Goal: Task Accomplishment & Management: Use online tool/utility

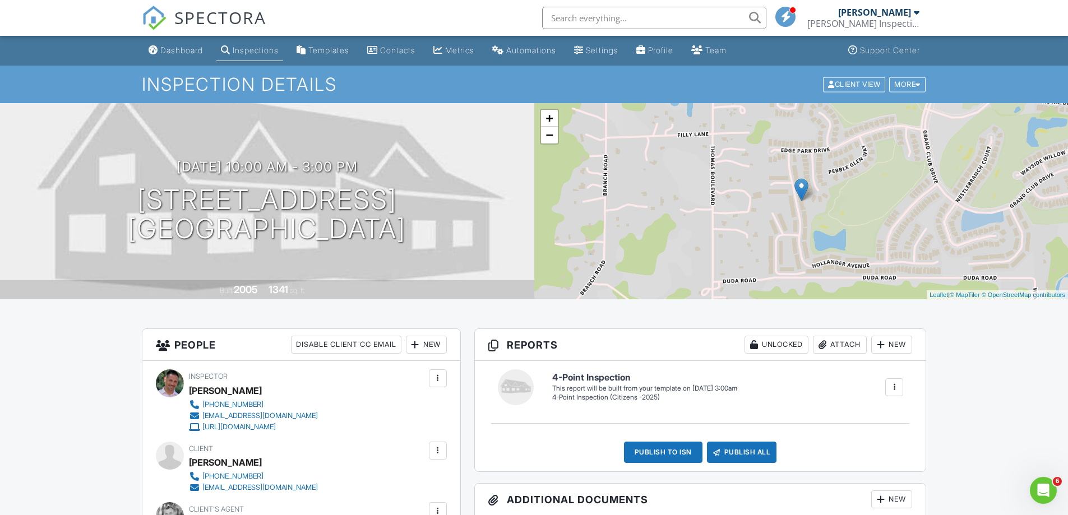
click at [892, 381] on div at bounding box center [895, 388] width 18 height 18
click at [884, 414] on li "Build Now" at bounding box center [871, 422] width 63 height 28
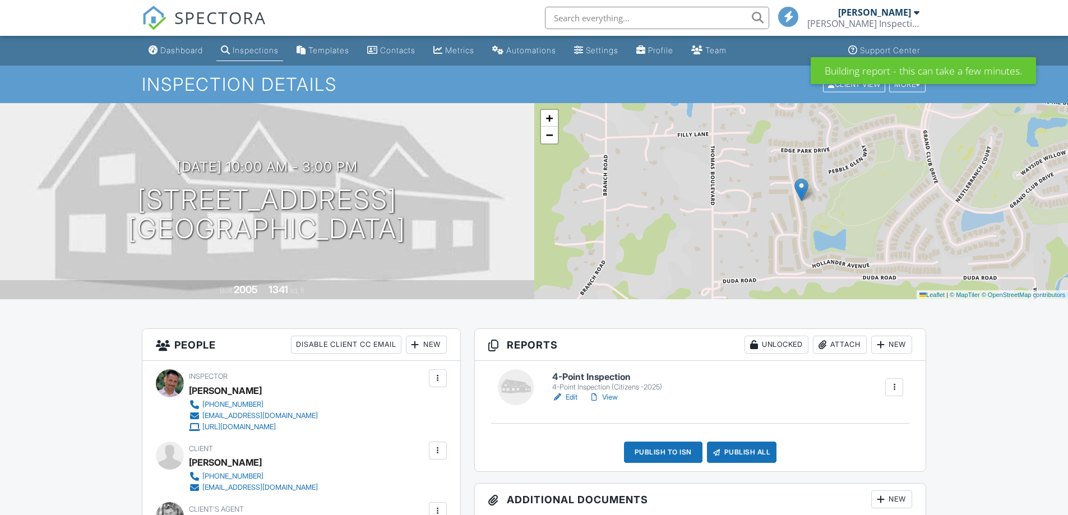
click at [564, 398] on link "Edit" at bounding box center [564, 397] width 25 height 11
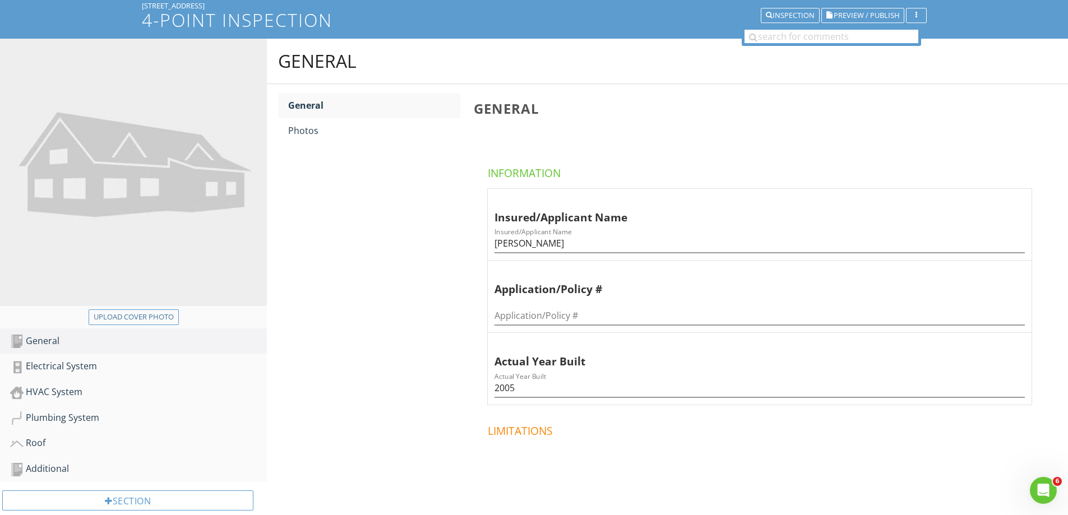
scroll to position [168, 0]
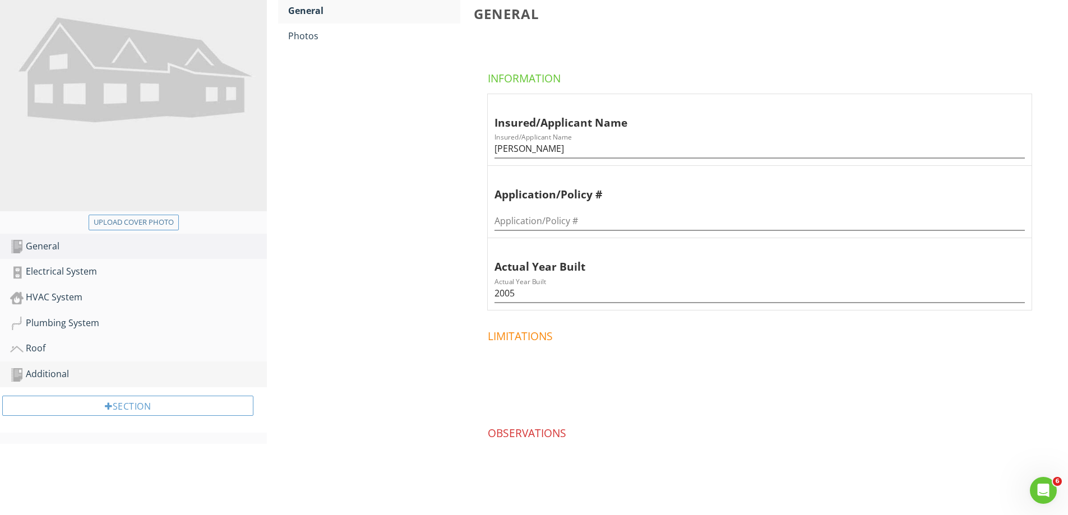
click at [144, 371] on div "Additional" at bounding box center [138, 374] width 257 height 15
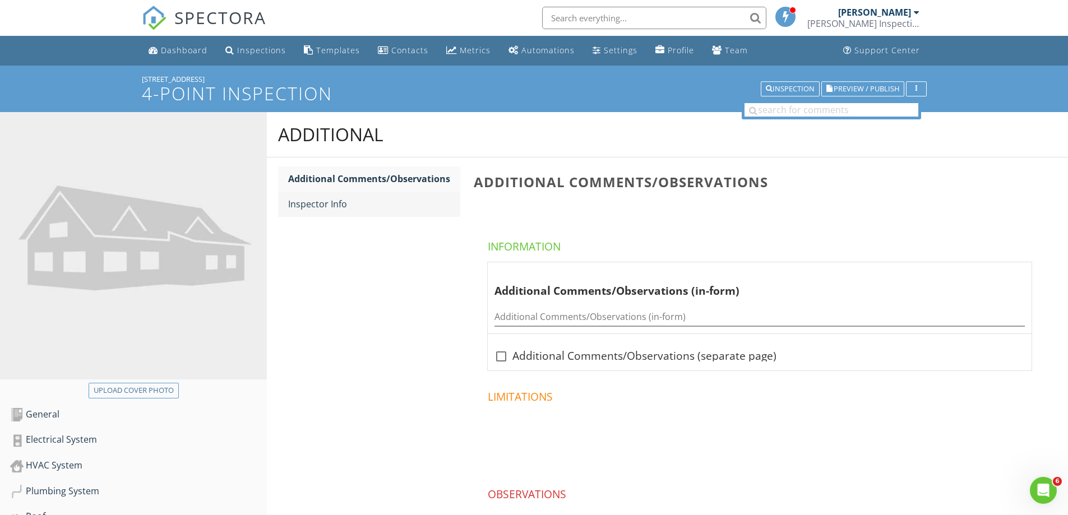
click at [382, 204] on div "Inspector Info" at bounding box center [374, 203] width 172 height 13
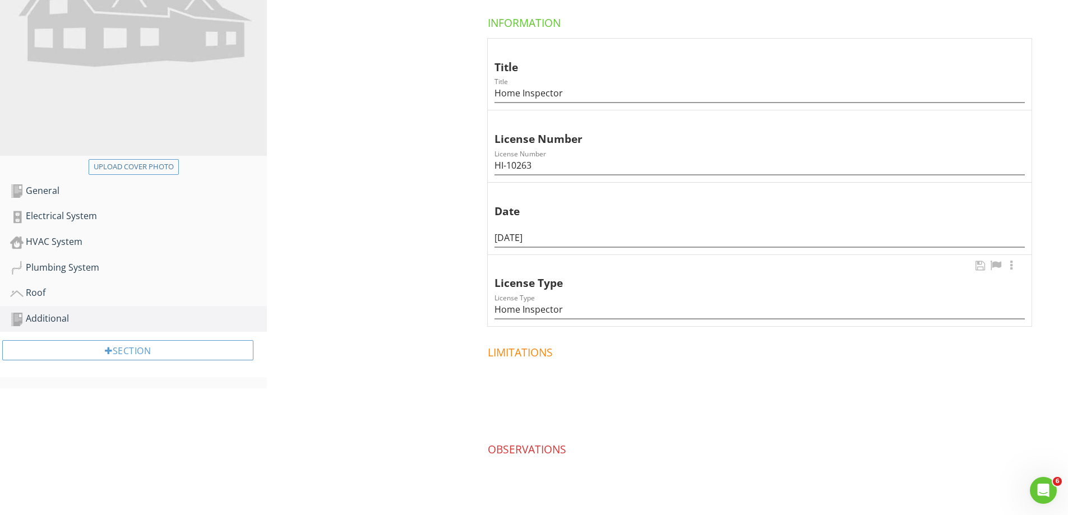
scroll to position [224, 0]
click at [518, 238] on input "08/27/2025" at bounding box center [760, 237] width 531 height 19
type input "08/28/2025"
click at [349, 244] on div "Additional Additional Comments/Observations Inspector Info Inspector Info Infor…" at bounding box center [667, 218] width 801 height 661
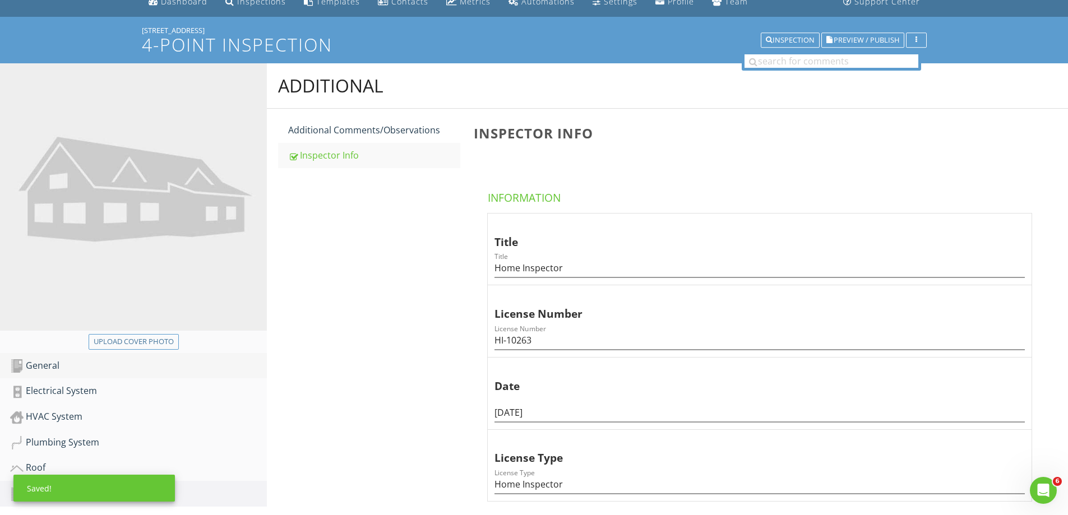
scroll to position [112, 0]
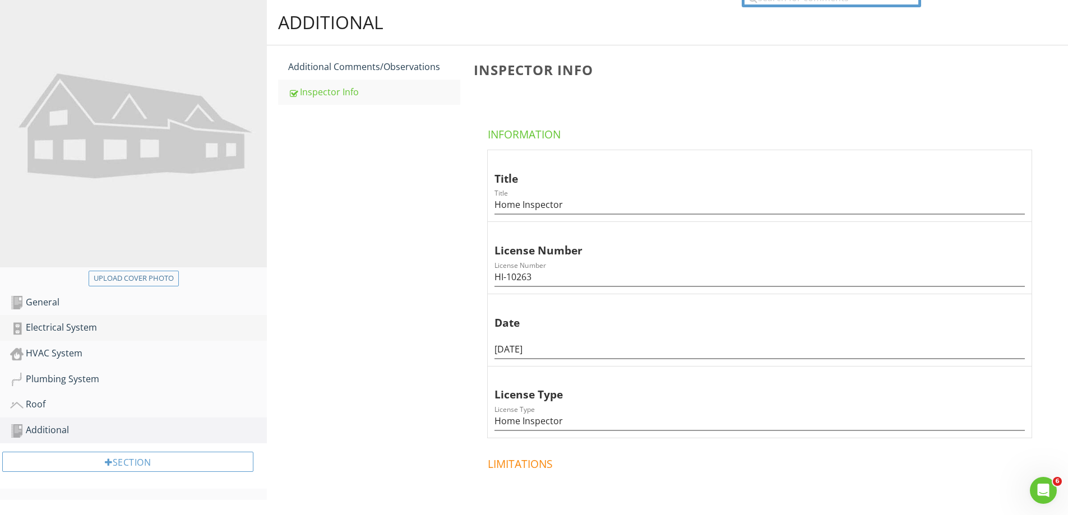
click at [119, 330] on div "Electrical System" at bounding box center [138, 328] width 257 height 15
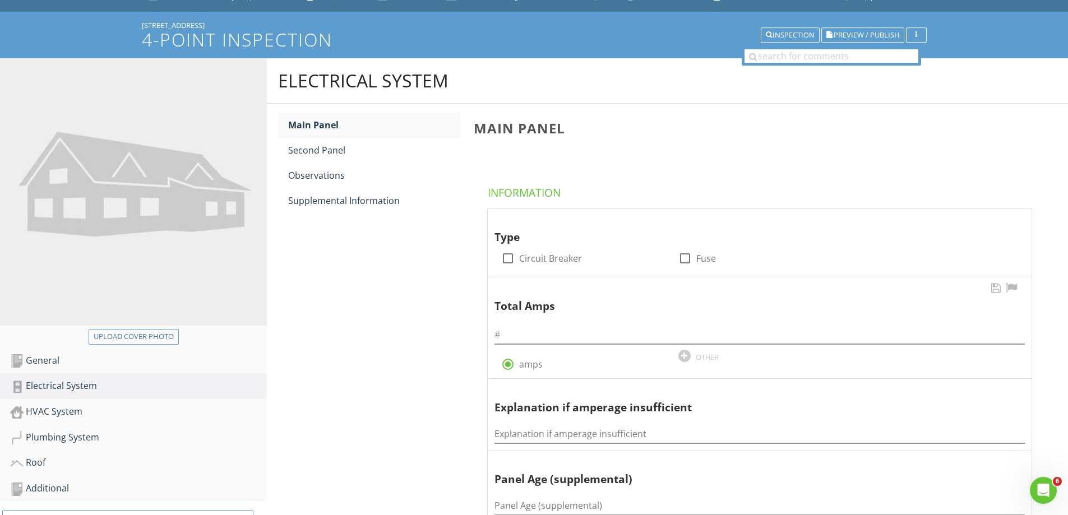
scroll to position [112, 0]
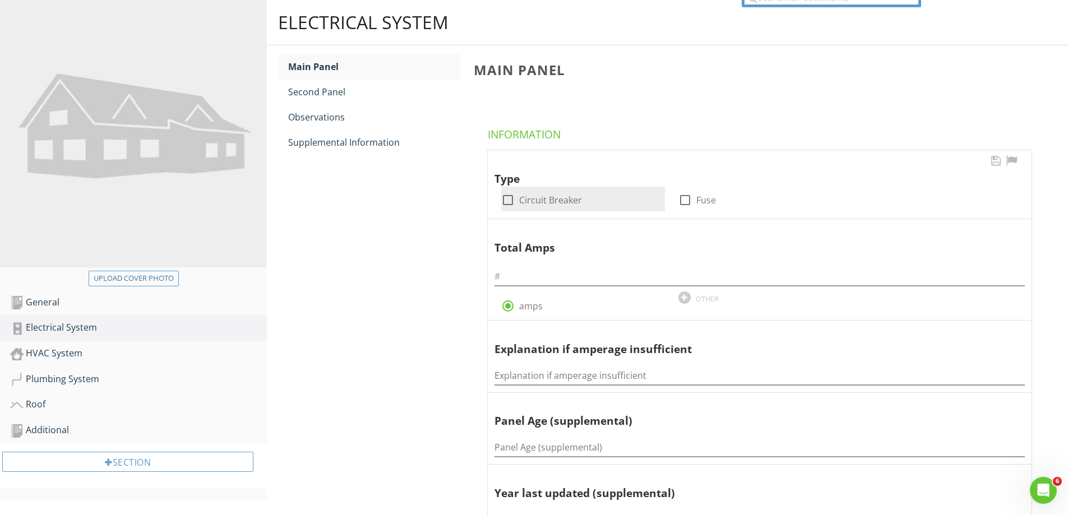
click at [510, 204] on div at bounding box center [508, 200] width 19 height 19
checkbox input "true"
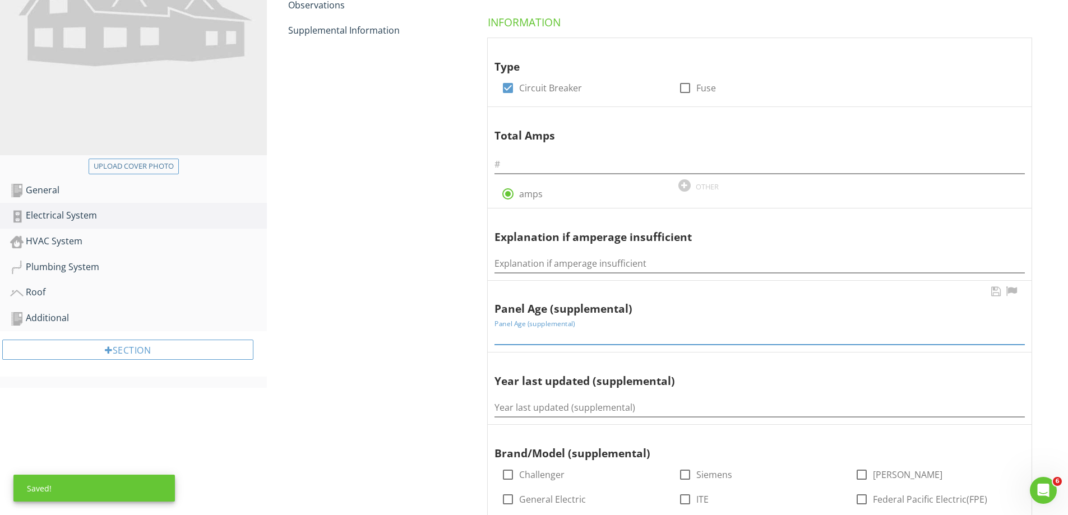
click at [537, 337] on input "Panel Age (supplemental)" at bounding box center [760, 335] width 531 height 19
type input "20 yrs"
type input "N/A"
click at [440, 379] on div "Electrical System Main Panel Second Panel Observations Supplemental Information…" at bounding box center [667, 516] width 801 height 1256
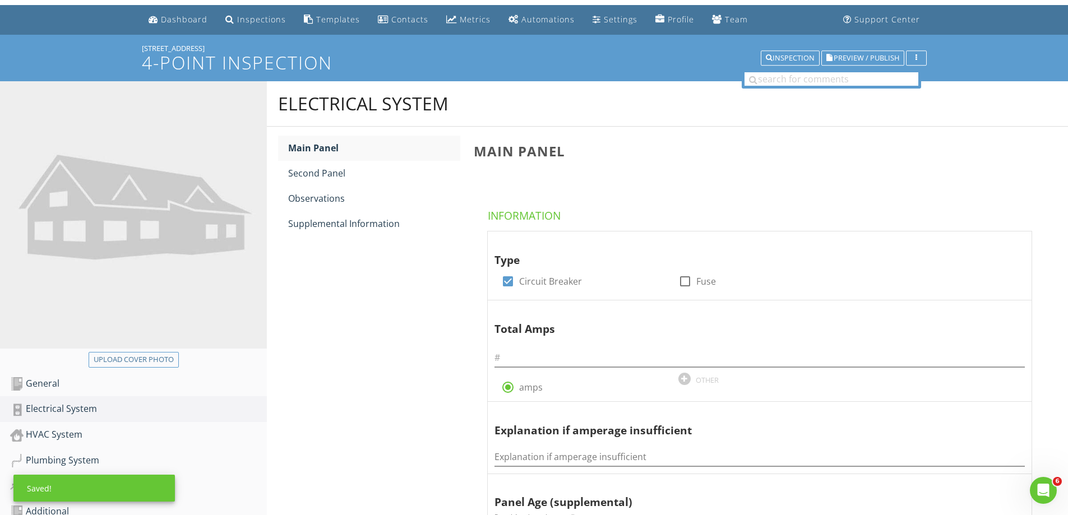
scroll to position [0, 0]
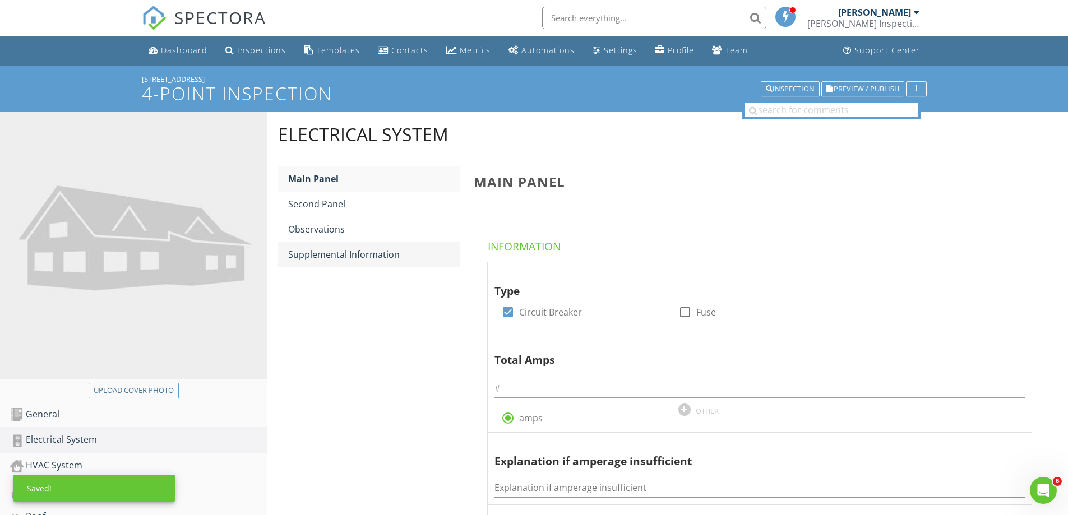
click at [401, 251] on div "Supplemental Information" at bounding box center [374, 254] width 172 height 13
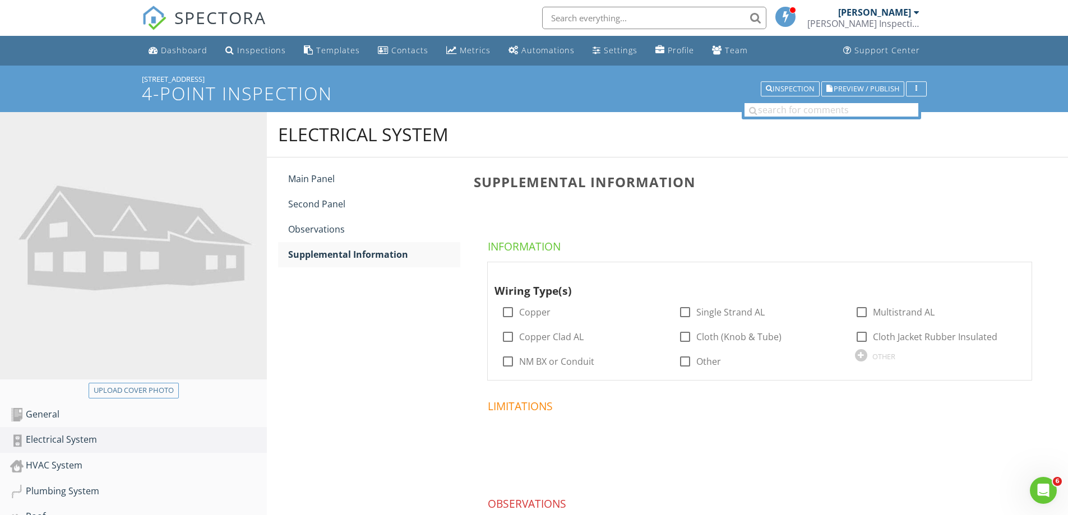
scroll to position [97, 0]
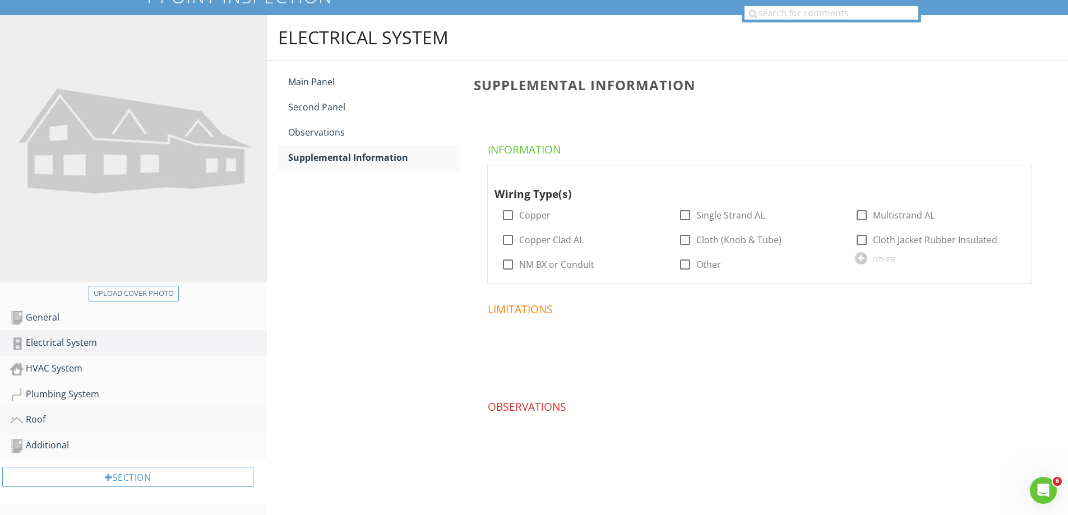
click at [76, 425] on div "Roof" at bounding box center [138, 420] width 257 height 15
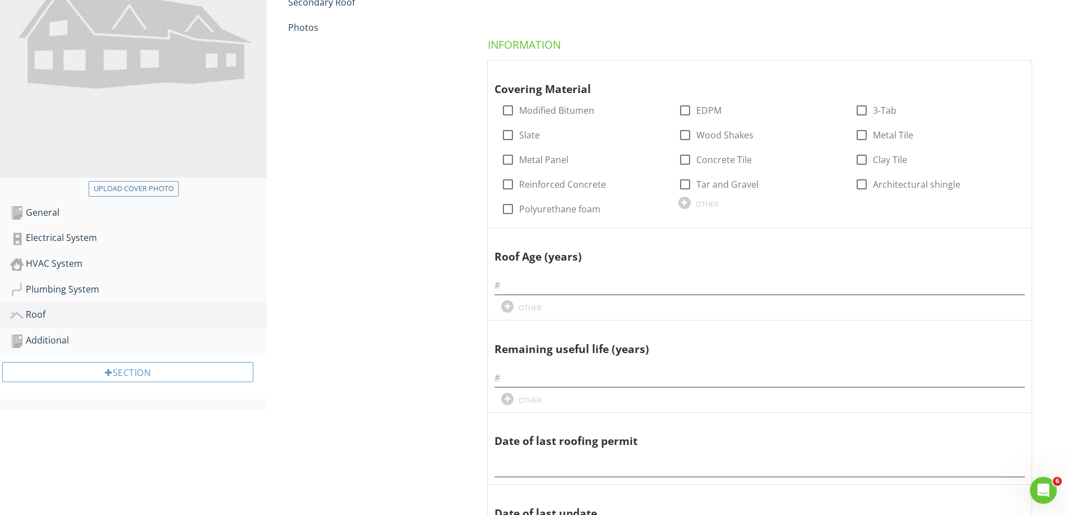
scroll to position [209, 0]
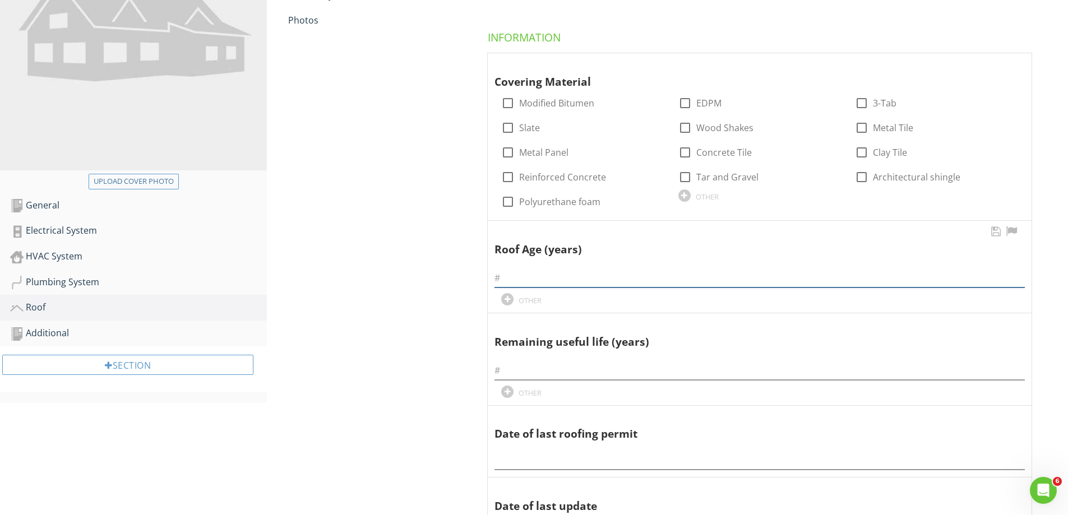
click at [586, 288] on div at bounding box center [760, 278] width 531 height 19
click at [586, 280] on input "text" at bounding box center [760, 278] width 531 height 19
type input "0 yrs"
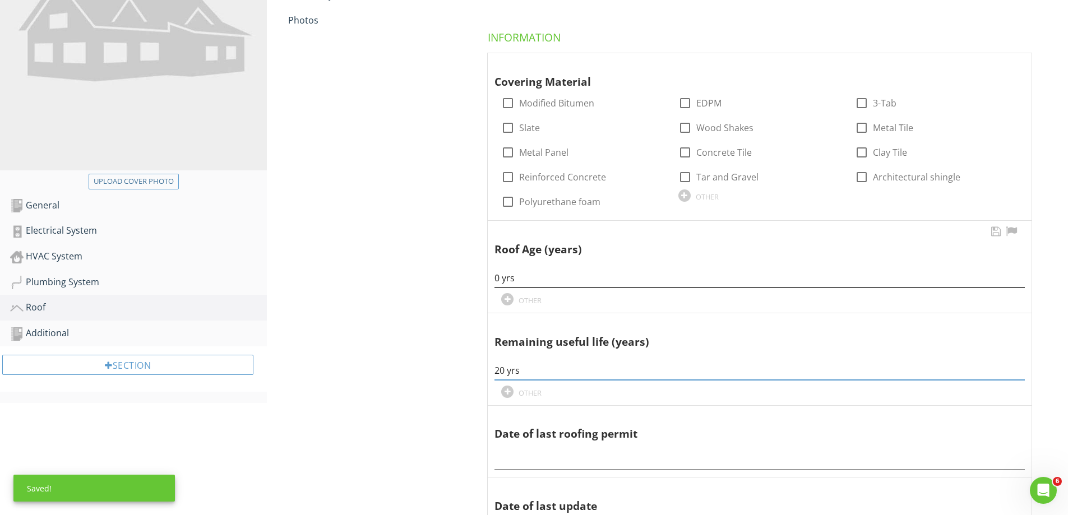
type input "20 yrs"
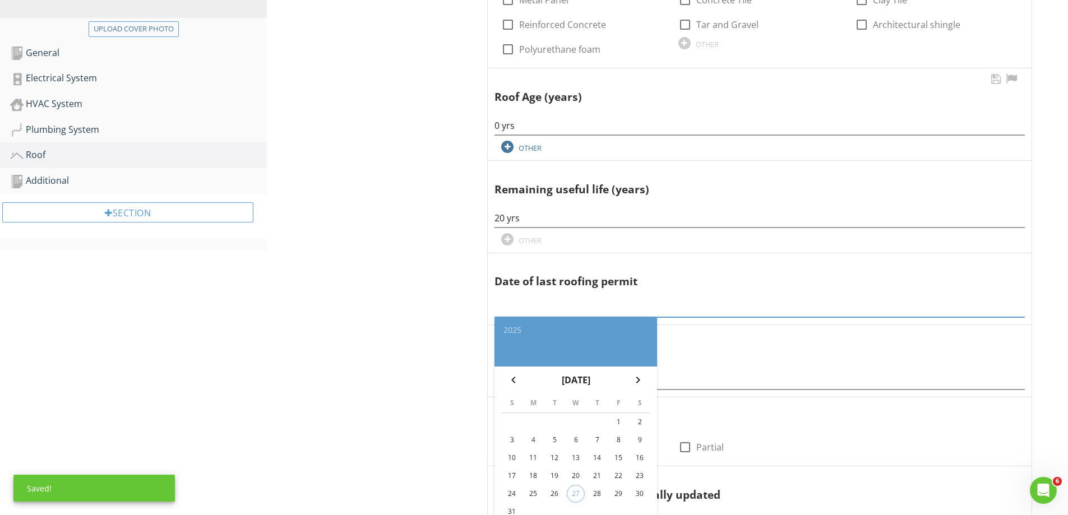
scroll to position [434, 0]
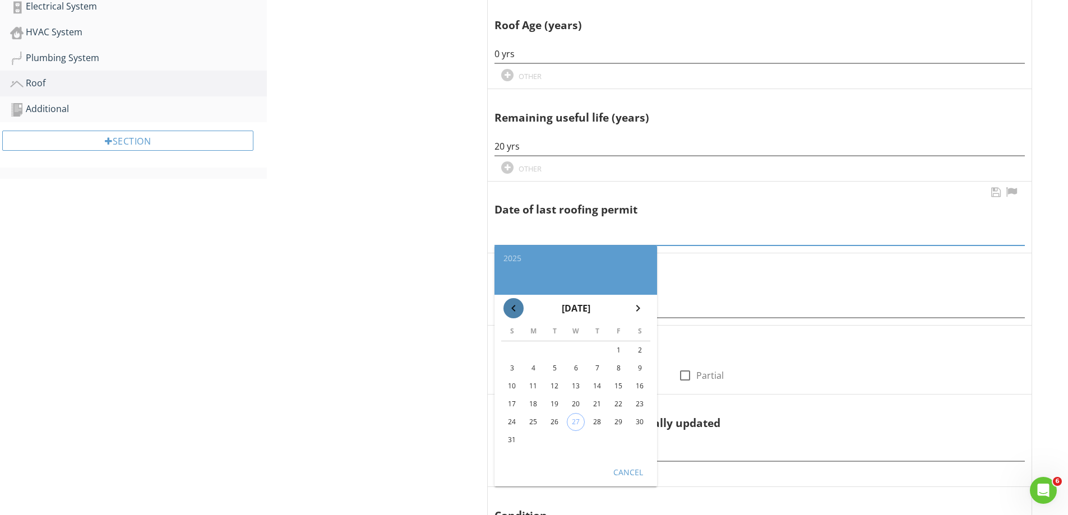
click at [514, 306] on icon "chevron_left" at bounding box center [513, 308] width 13 height 13
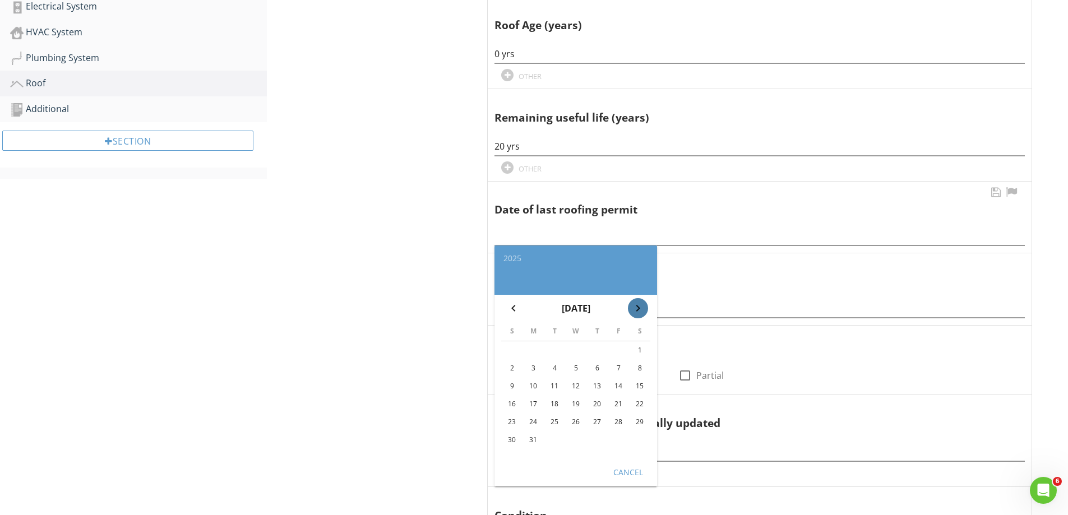
click at [643, 305] on icon "chevron_right" at bounding box center [638, 308] width 13 height 13
click at [538, 407] on div "21" at bounding box center [533, 404] width 18 height 18
type input "2025-04-21"
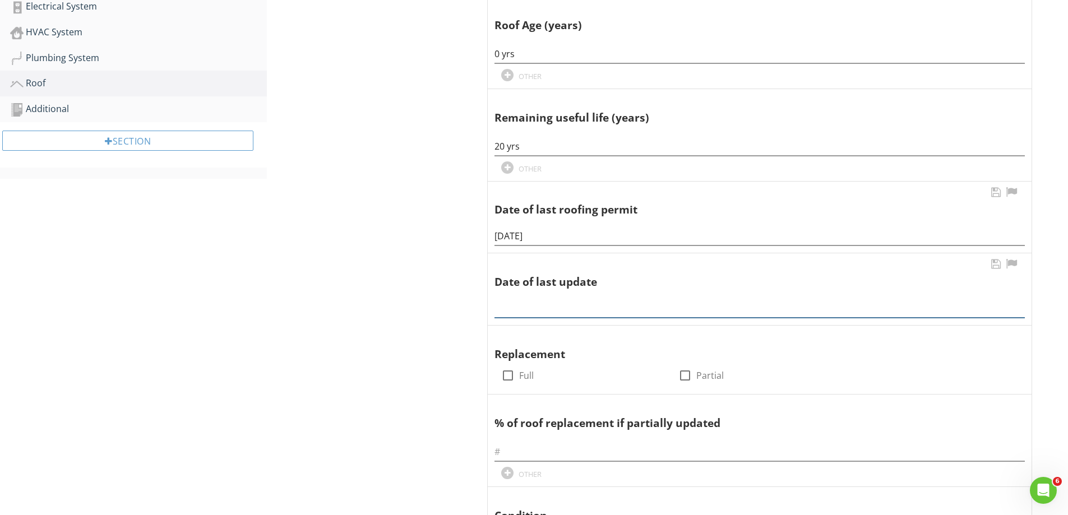
click at [556, 310] on input "text" at bounding box center [760, 308] width 531 height 19
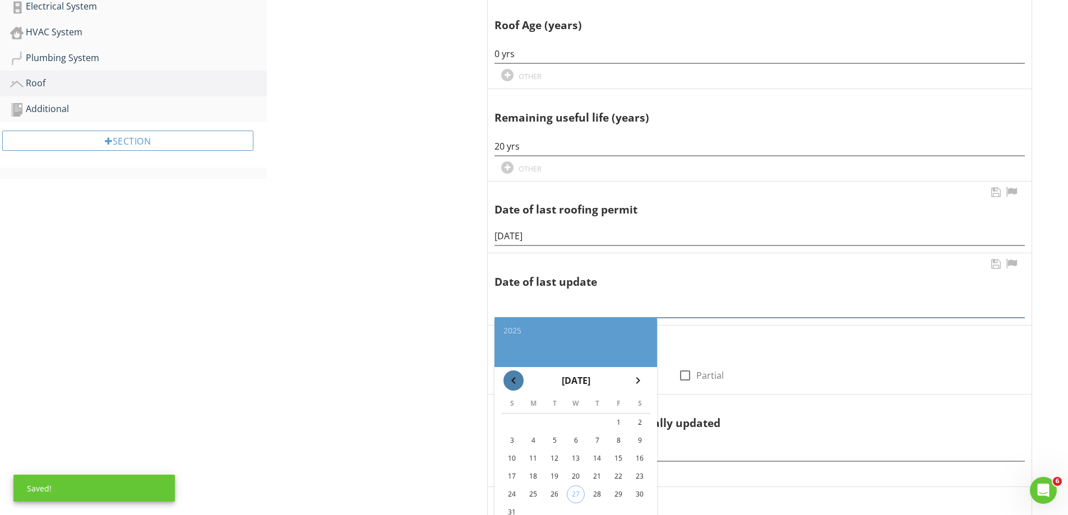
click at [514, 381] on icon "chevron_left" at bounding box center [513, 380] width 13 height 13
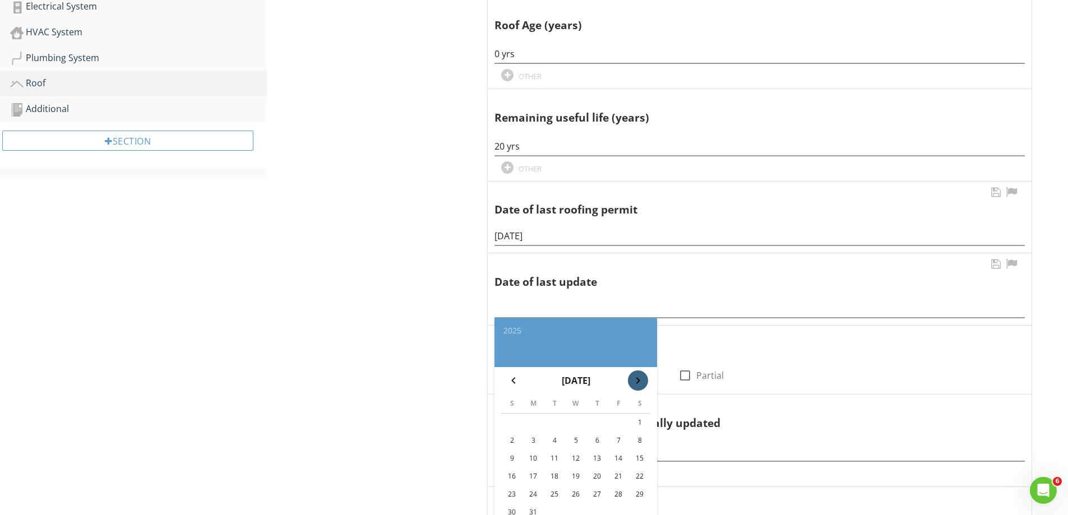
click at [637, 379] on icon "chevron_right" at bounding box center [638, 380] width 13 height 13
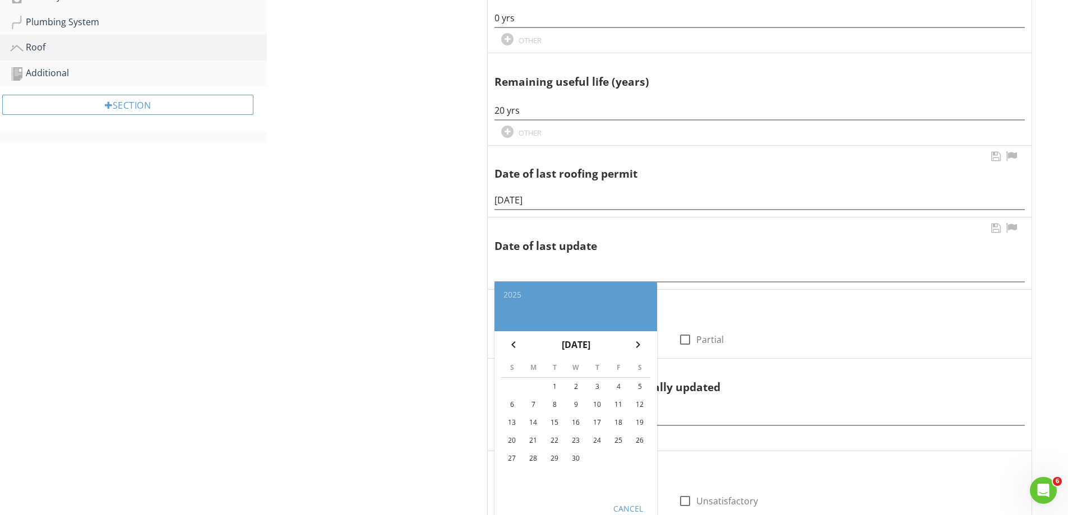
scroll to position [490, 0]
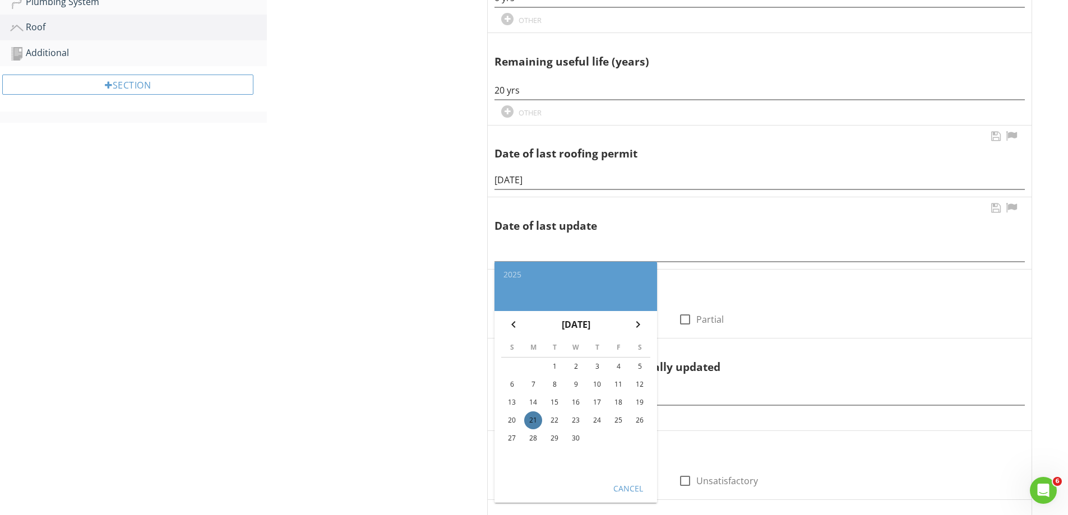
click at [533, 417] on div "21" at bounding box center [533, 421] width 18 height 18
type input "2025-04-21"
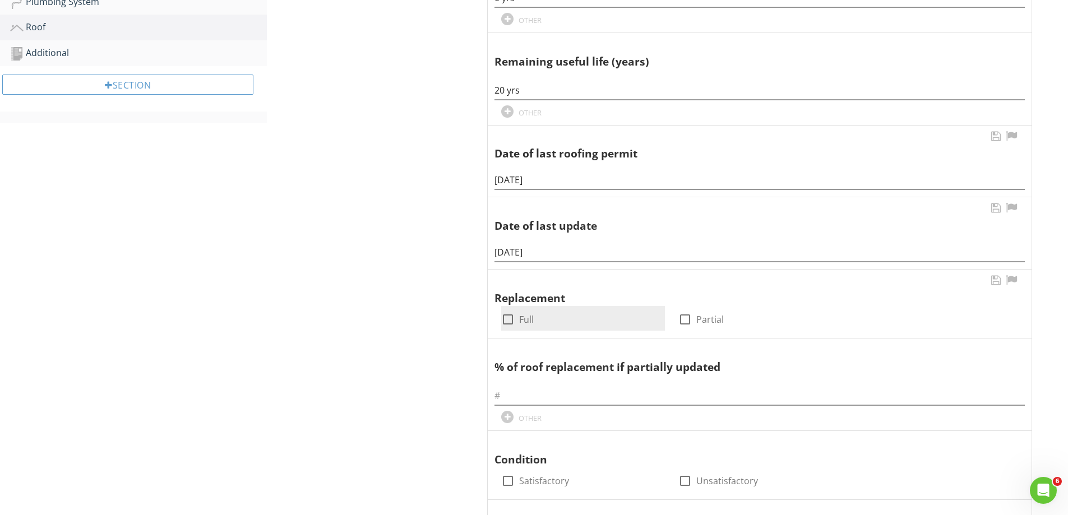
click at [511, 322] on div at bounding box center [508, 319] width 19 height 19
checkbox input "true"
click at [448, 328] on div "Roof Predominant Roof Secondary Roof Photos Predominant Roof Information Coveri…" at bounding box center [667, 364] width 801 height 1483
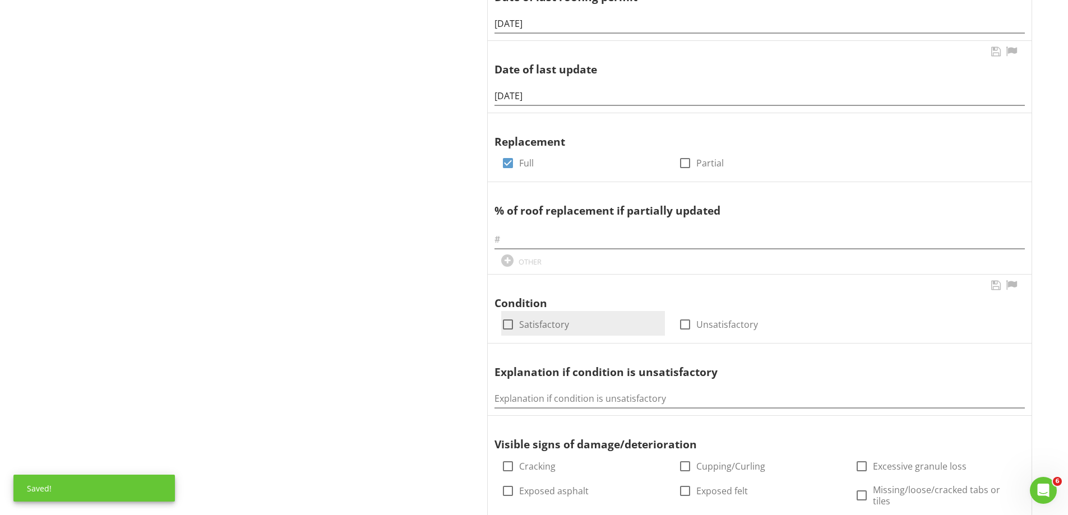
scroll to position [658, 0]
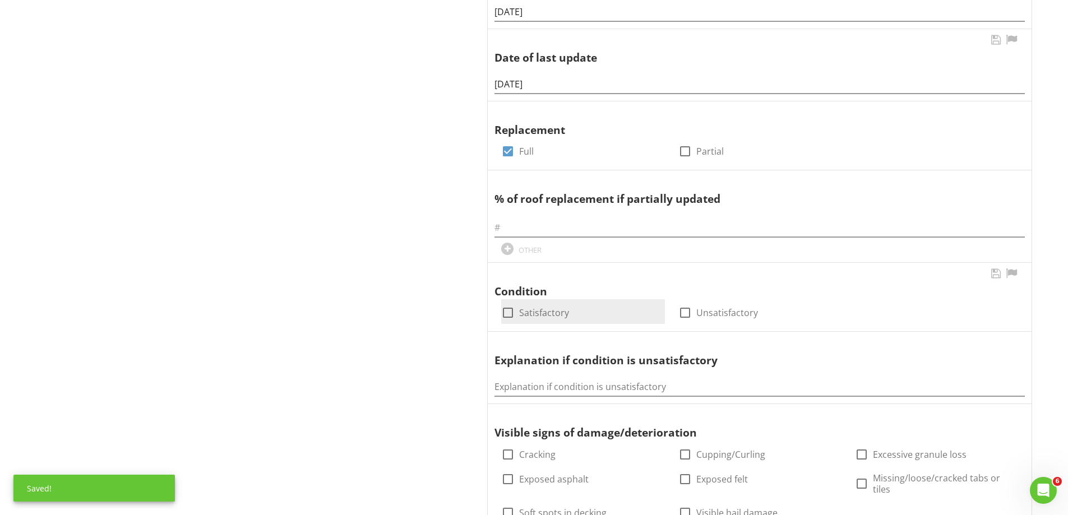
click at [513, 305] on div at bounding box center [508, 312] width 19 height 19
checkbox input "true"
click at [439, 350] on div "Roof Predominant Roof Secondary Roof Photos Predominant Roof Information Coveri…" at bounding box center [667, 195] width 801 height 1483
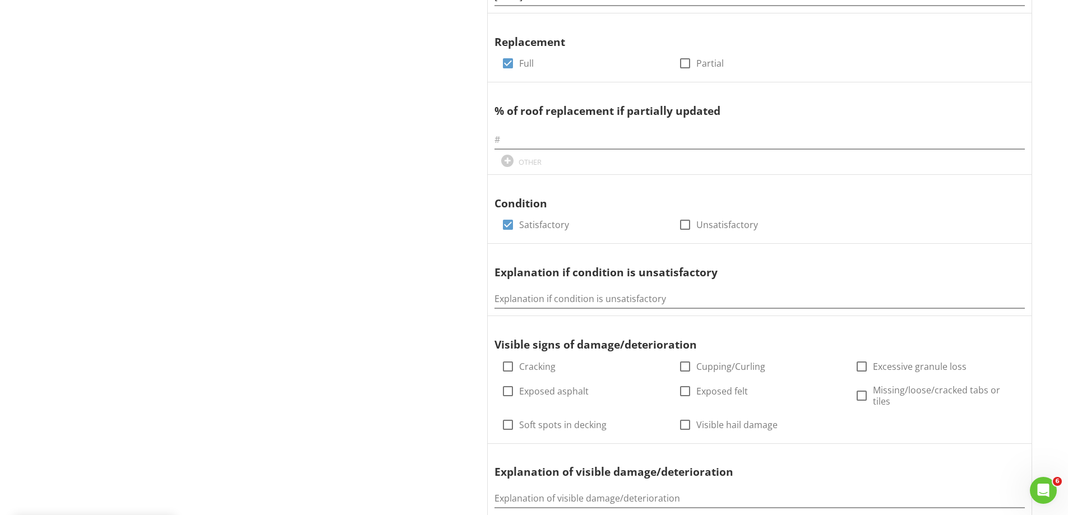
scroll to position [826, 0]
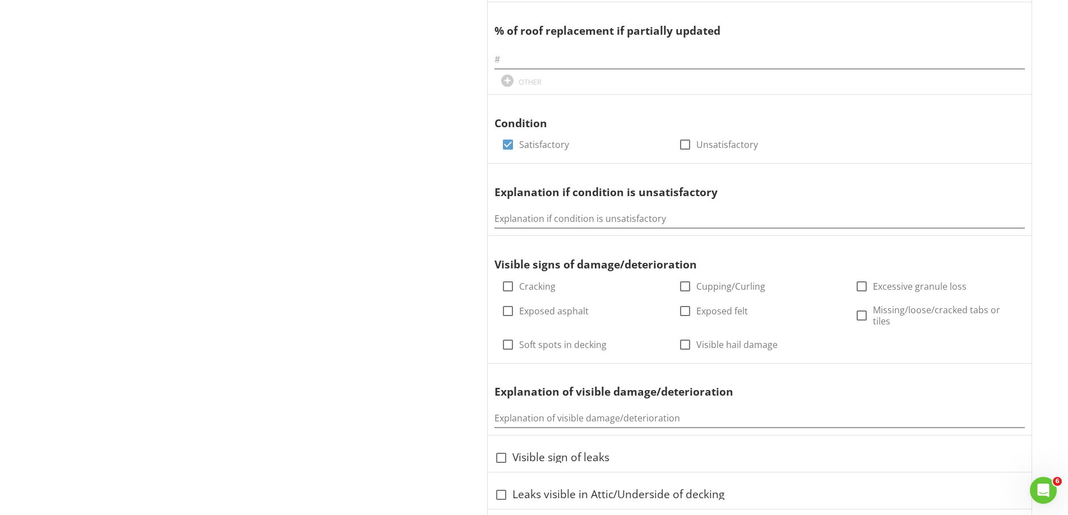
click at [436, 348] on div "Roof Predominant Roof Secondary Roof Photos Predominant Roof Information Coveri…" at bounding box center [667, 27] width 801 height 1483
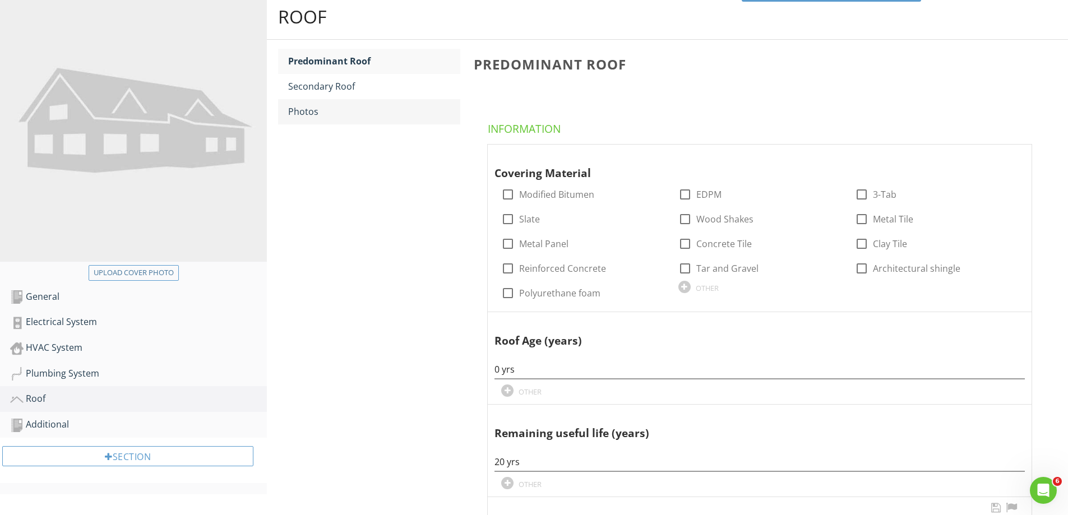
scroll to position [62, 0]
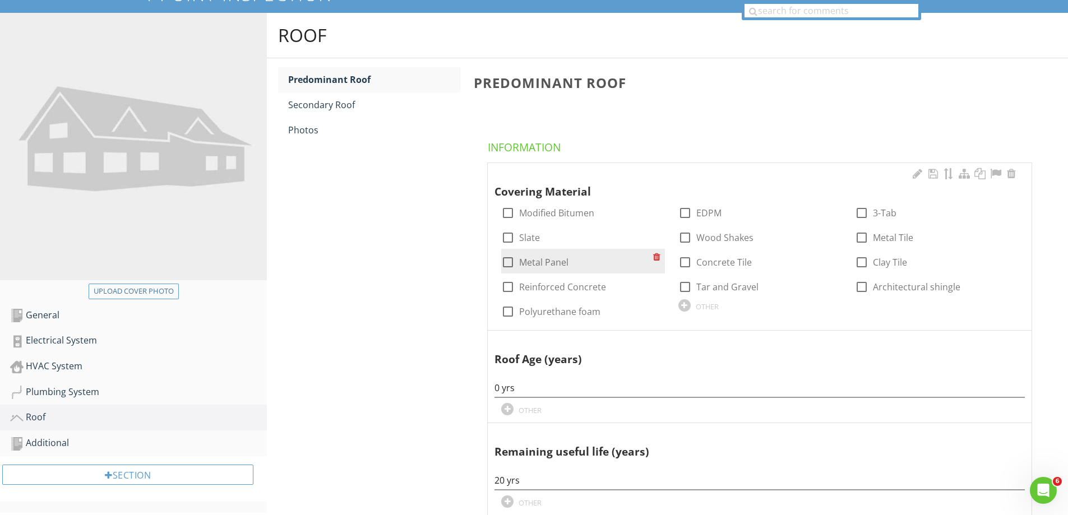
scroll to position [118, 0]
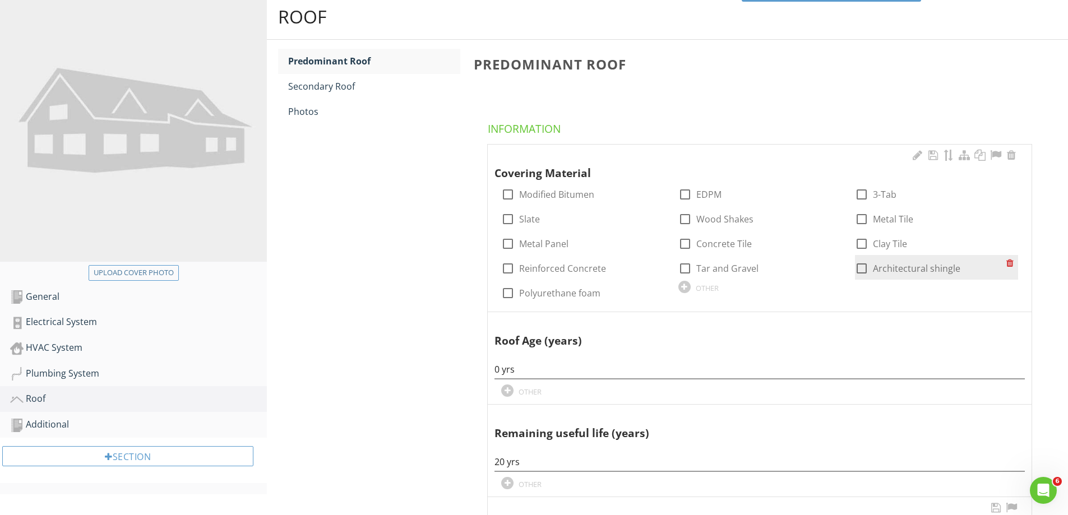
click at [860, 265] on div at bounding box center [861, 268] width 19 height 19
checkbox input "true"
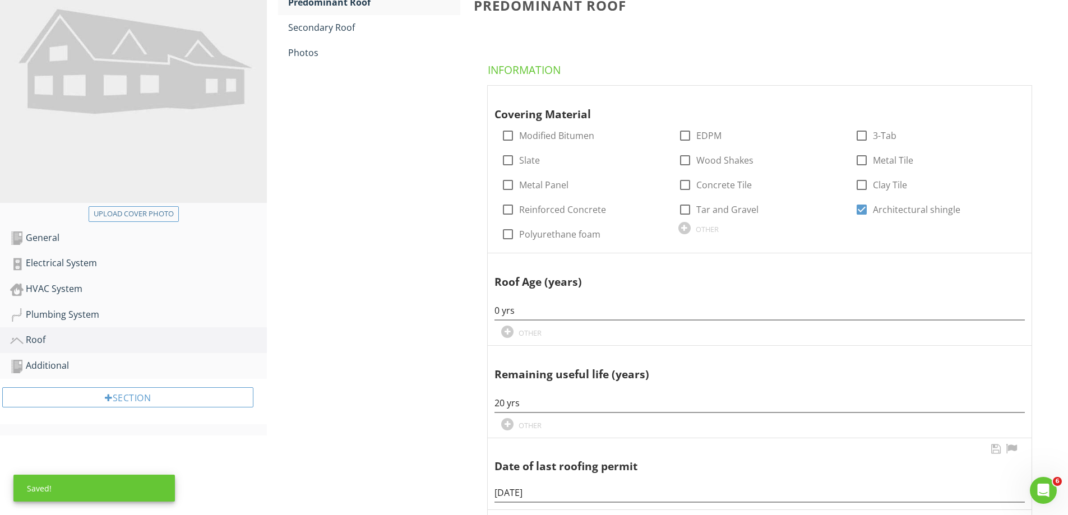
scroll to position [230, 0]
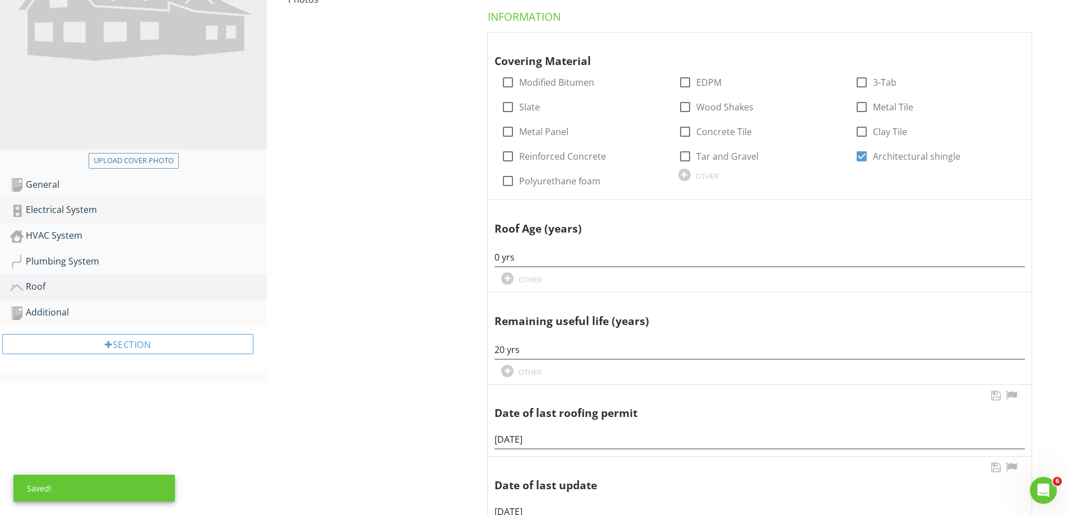
click at [109, 211] on div "Electrical System" at bounding box center [138, 210] width 257 height 15
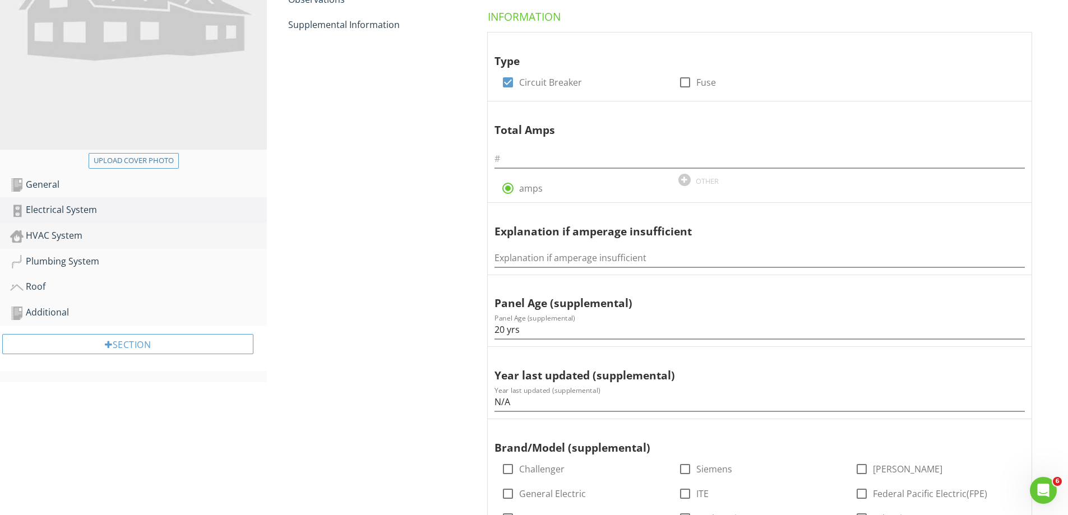
click at [121, 239] on div "HVAC System" at bounding box center [138, 236] width 257 height 15
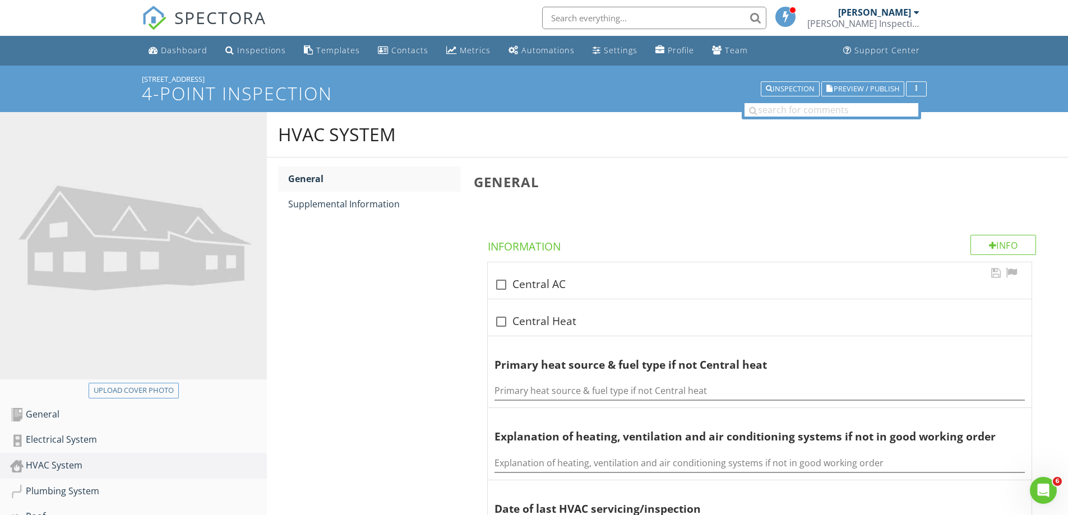
click at [496, 285] on div at bounding box center [501, 284] width 19 height 19
checkbox input "true"
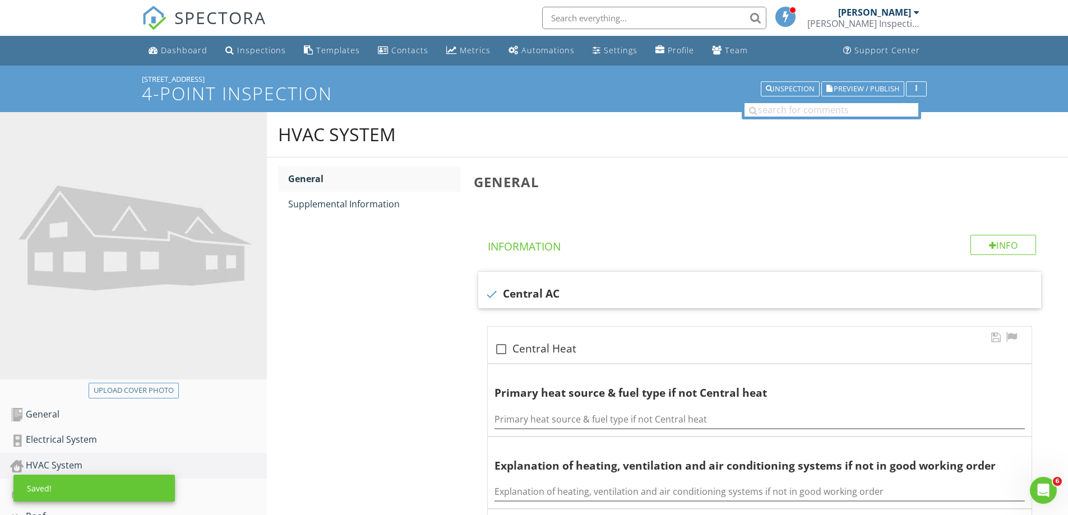
click at [505, 348] on div at bounding box center [501, 349] width 19 height 19
checkbox input "true"
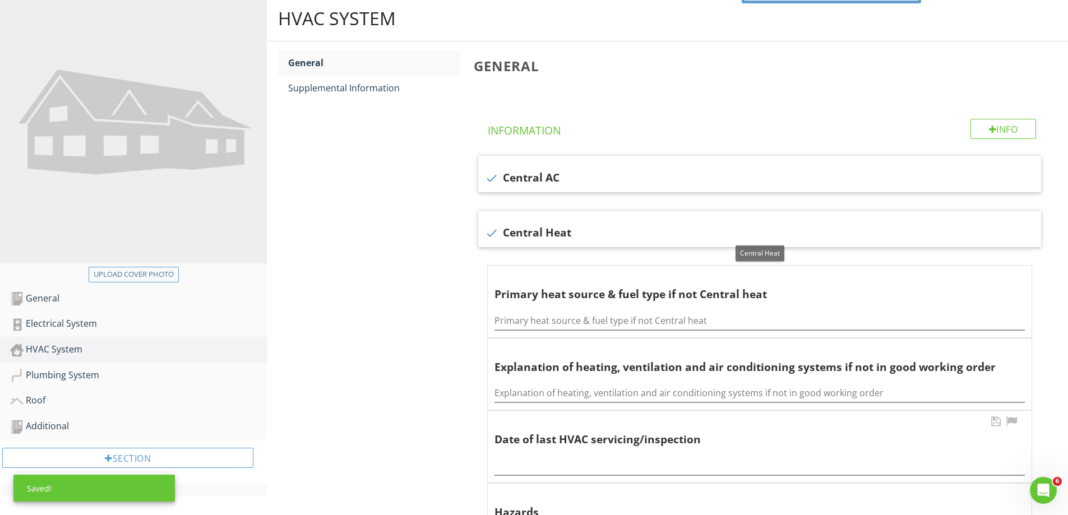
scroll to position [224, 0]
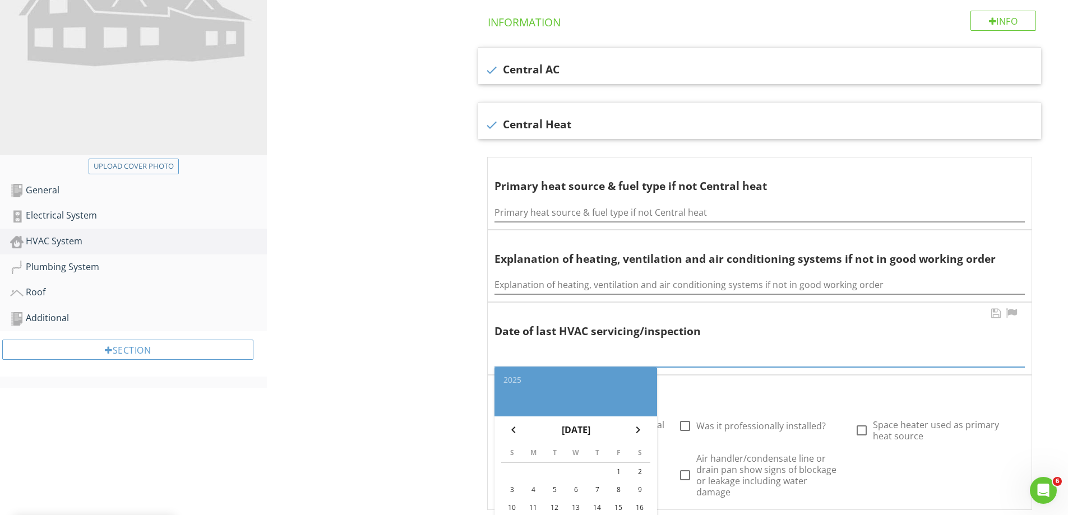
click at [525, 362] on div "2025 chevron_left August 2025 chevron_right S M T W T F S 1 2 3 4 5 6 7 8 9 10 …" at bounding box center [760, 354] width 531 height 25
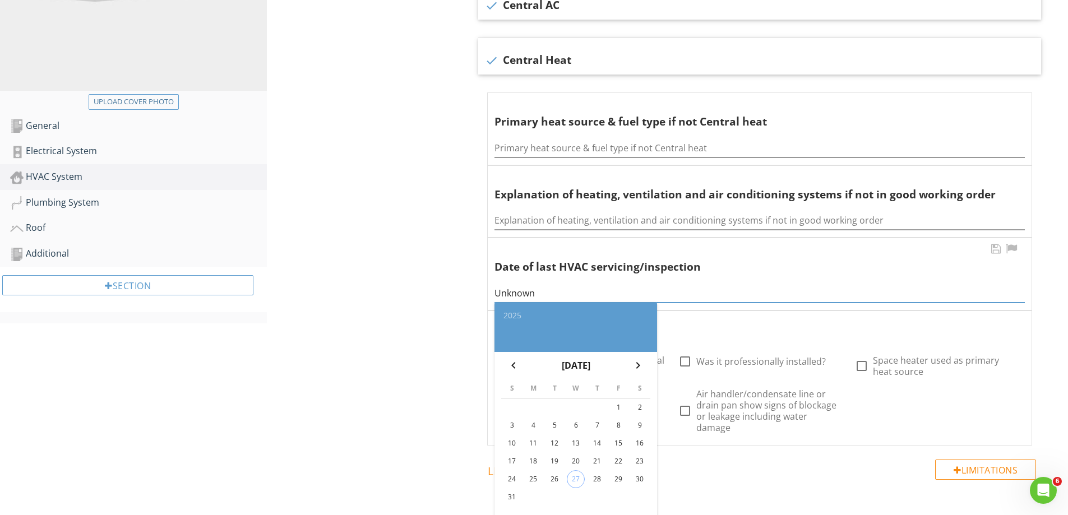
scroll to position [337, 0]
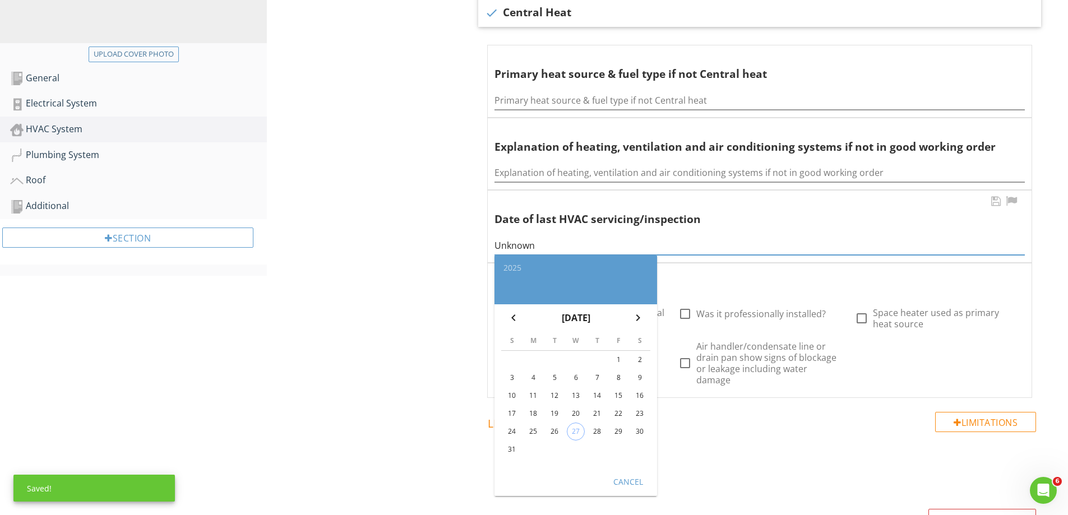
type input "Unknown"
click at [643, 489] on button "Cancel" at bounding box center [627, 482] width 49 height 20
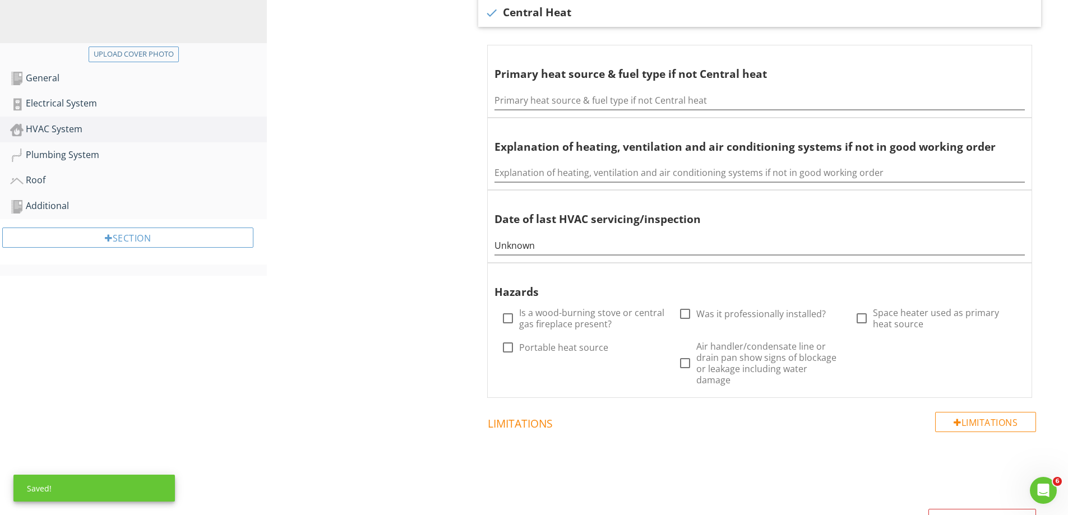
click at [419, 393] on div "HVAC System General Supplemental Information General Info Information check Cen…" at bounding box center [667, 198] width 801 height 845
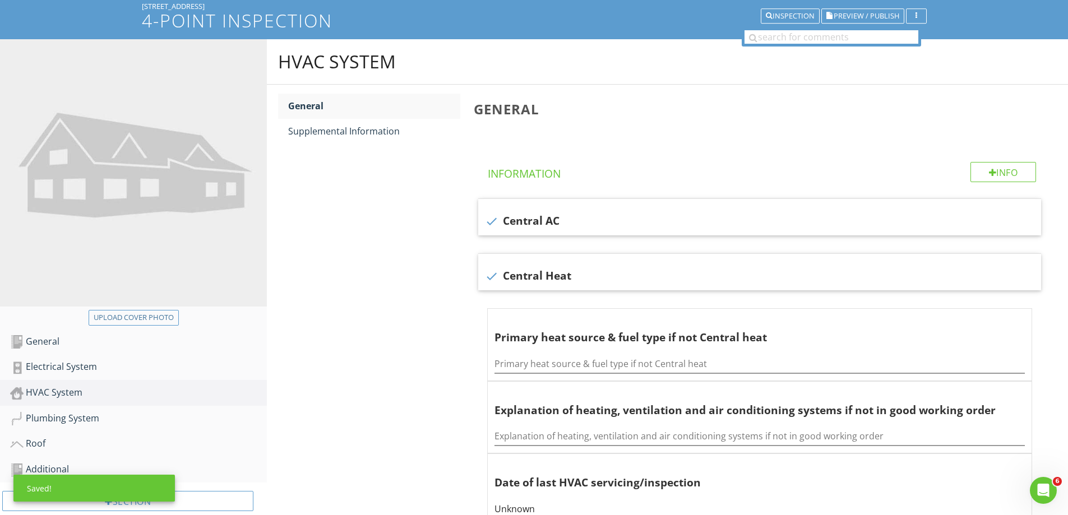
scroll to position [0, 0]
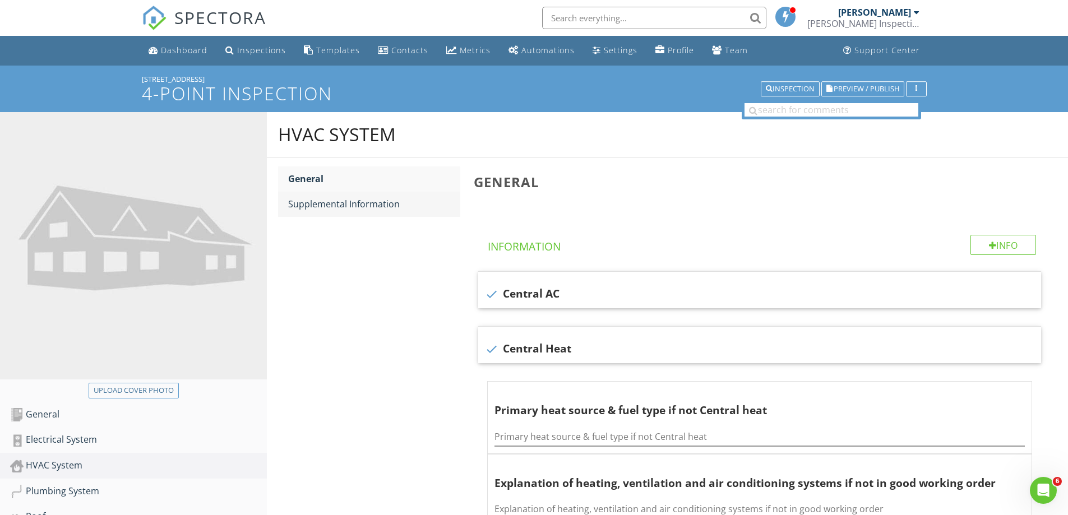
click at [371, 205] on div "Supplemental Information" at bounding box center [374, 203] width 172 height 13
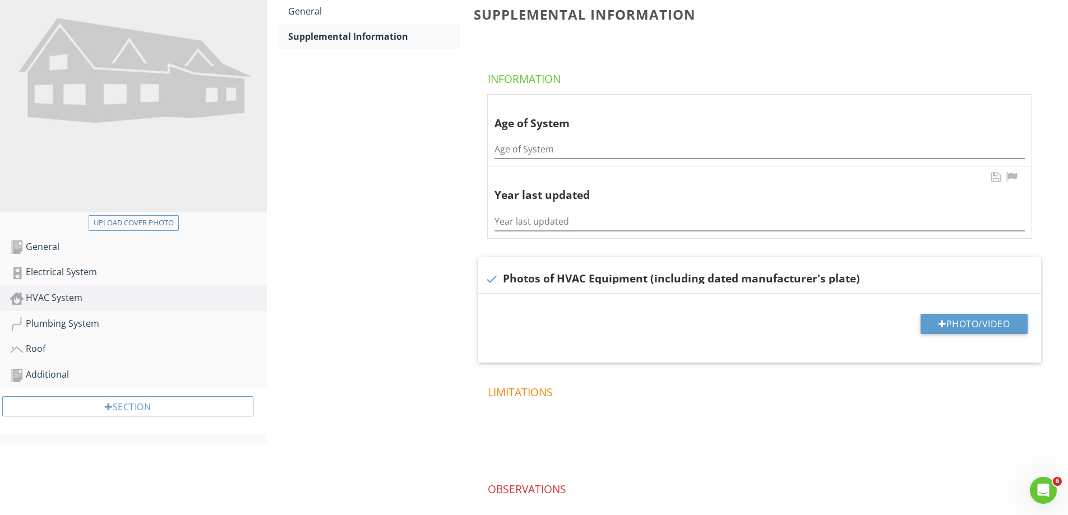
scroll to position [168, 0]
click at [554, 147] on input "Age of System" at bounding box center [760, 149] width 531 height 19
type input "2 yrs"
click at [594, 217] on input "Year last updated" at bounding box center [760, 221] width 531 height 19
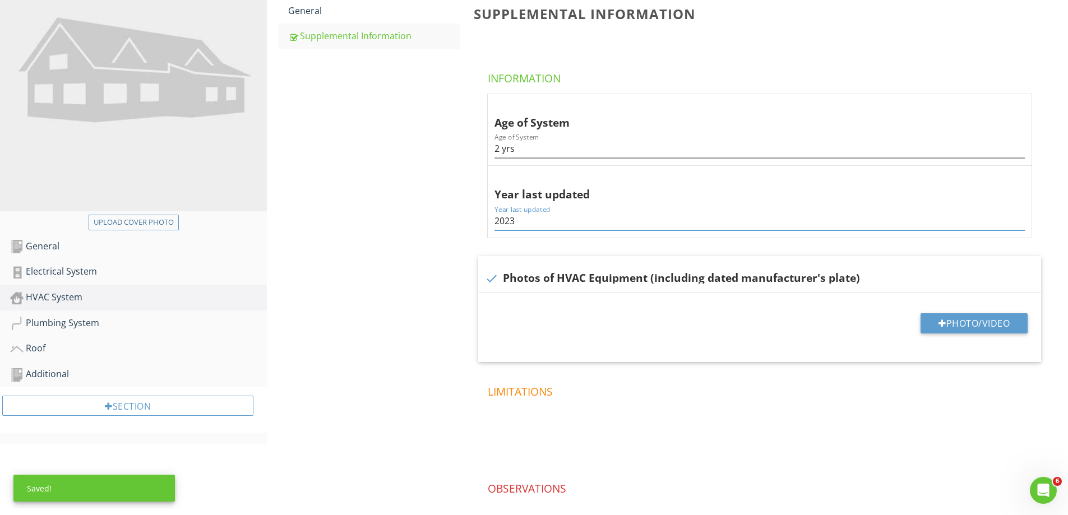
type input "2023"
click at [331, 326] on div "HVAC System General Supplemental Information Supplemental Information Informati…" at bounding box center [667, 266] width 801 height 644
click at [212, 311] on link "Plumbing System" at bounding box center [138, 324] width 257 height 26
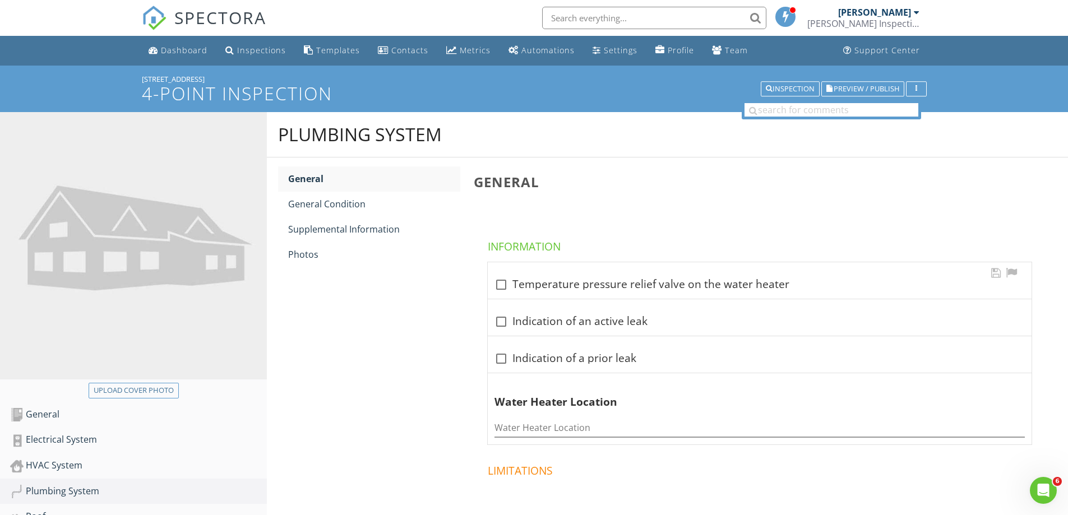
click at [503, 285] on div at bounding box center [501, 284] width 19 height 19
checkbox input "true"
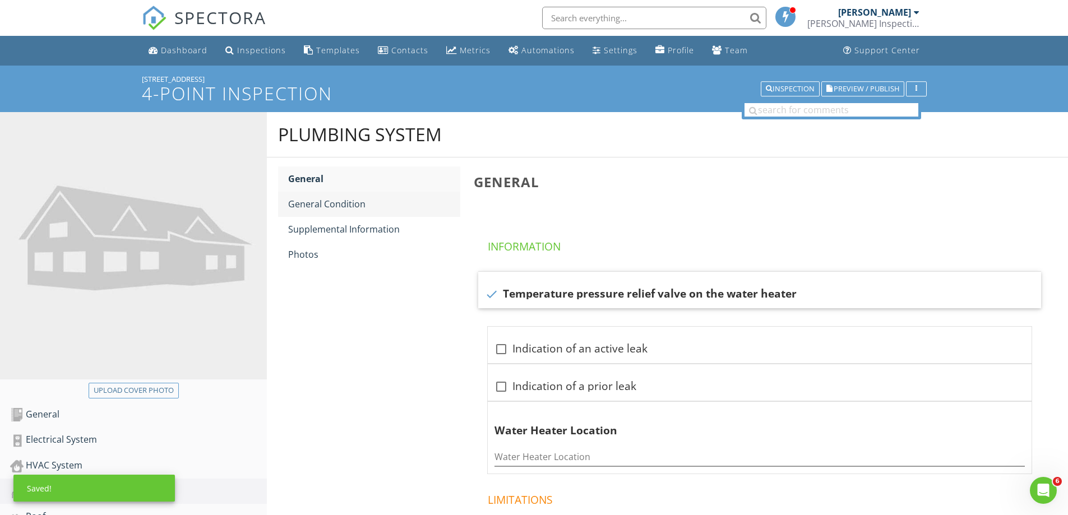
click at [358, 204] on div "General Condition" at bounding box center [374, 203] width 172 height 13
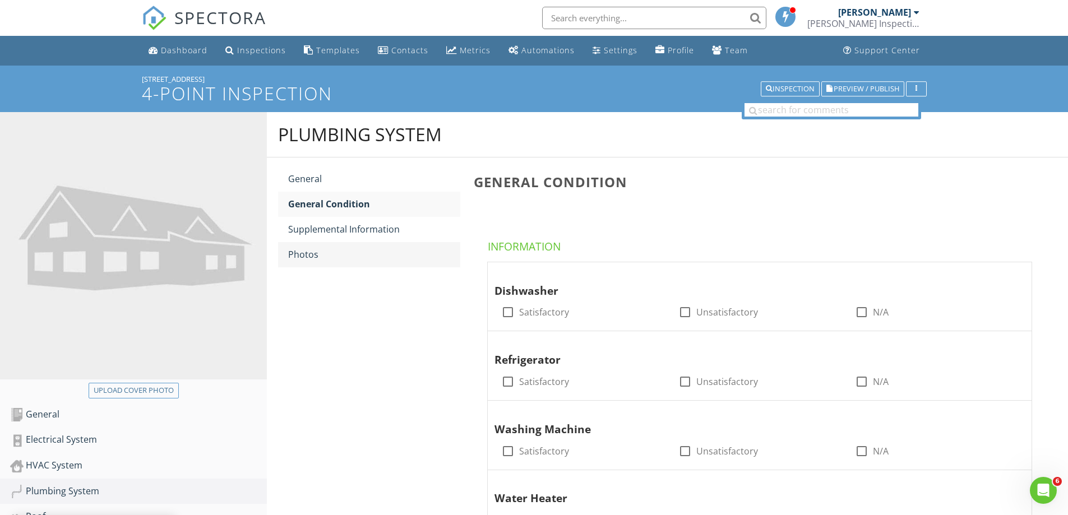
drag, startPoint x: 413, startPoint y: 224, endPoint x: 321, endPoint y: 259, distance: 98.3
click at [413, 225] on div "Supplemental Information" at bounding box center [374, 229] width 172 height 13
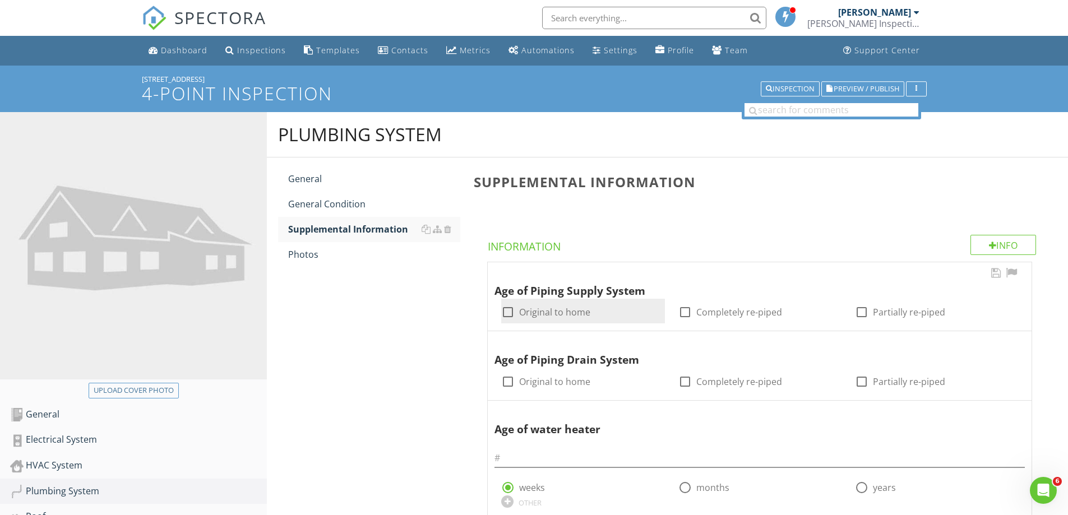
click at [501, 314] on div at bounding box center [508, 312] width 19 height 19
checkbox input "true"
click at [508, 383] on div at bounding box center [508, 381] width 19 height 19
checkbox input "true"
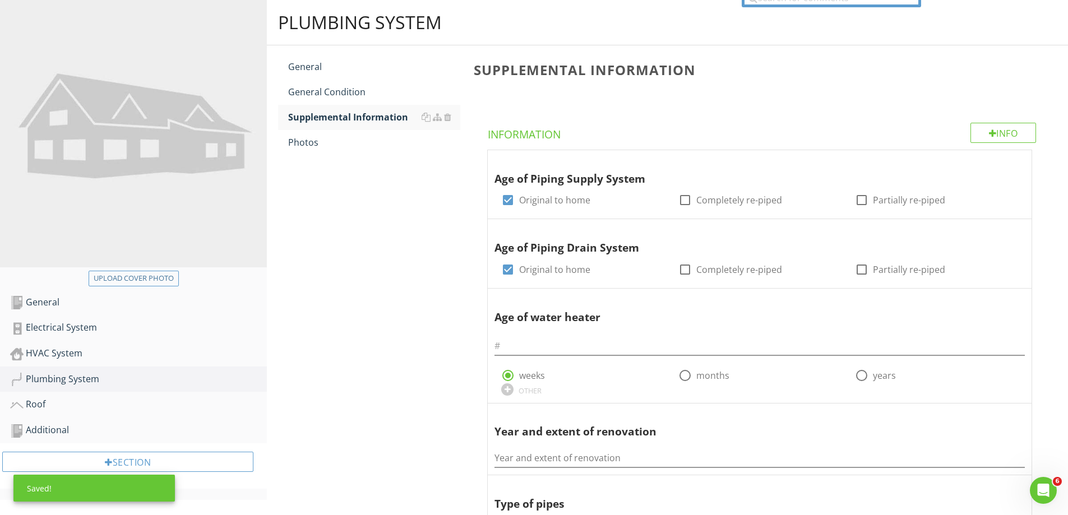
scroll to position [280, 0]
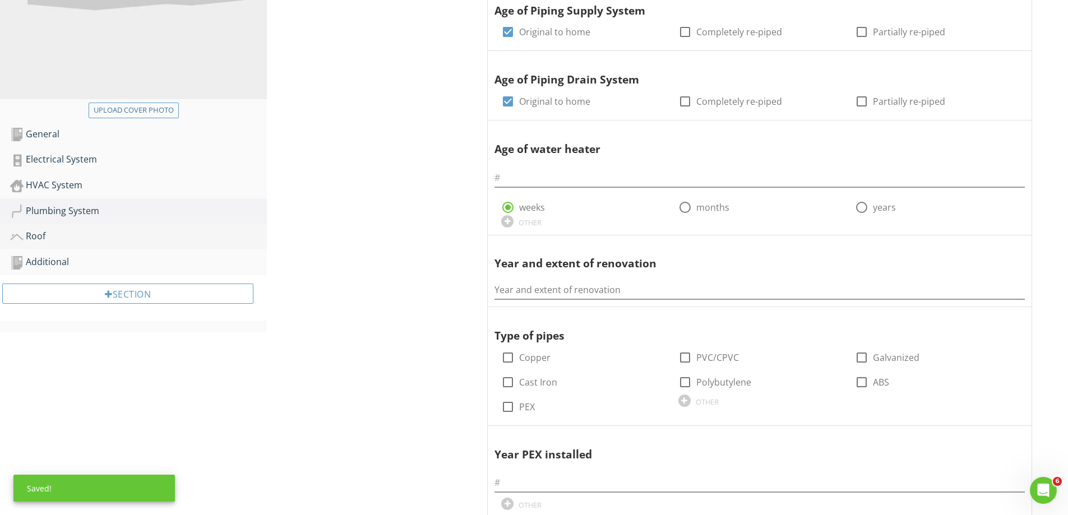
click at [113, 231] on div "Roof" at bounding box center [138, 236] width 257 height 15
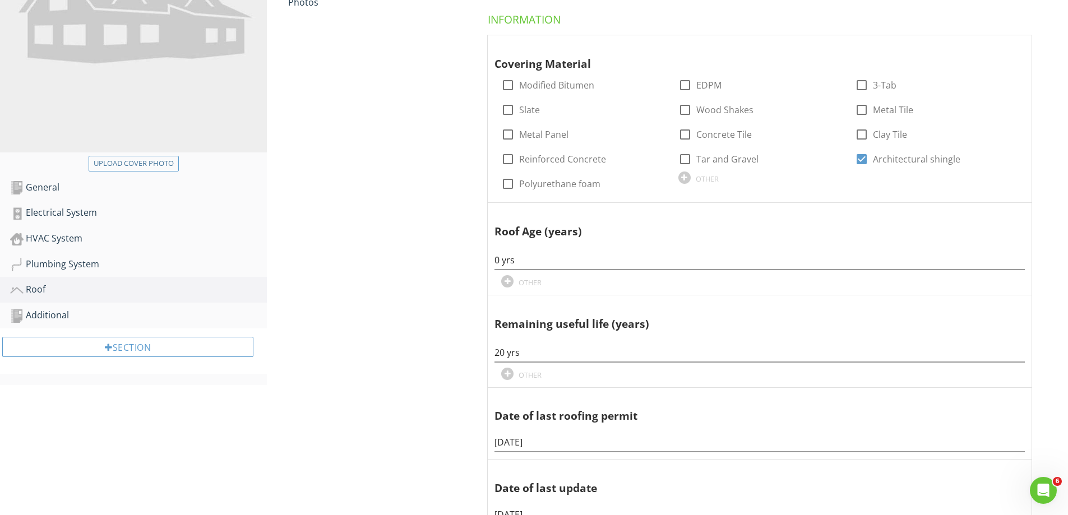
scroll to position [112, 0]
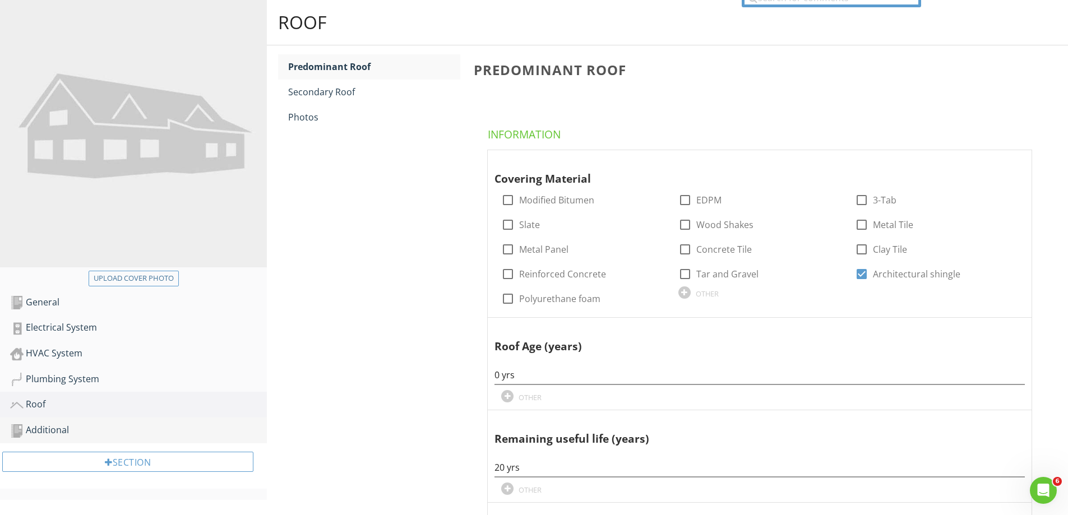
click at [117, 428] on div "Additional" at bounding box center [138, 430] width 257 height 15
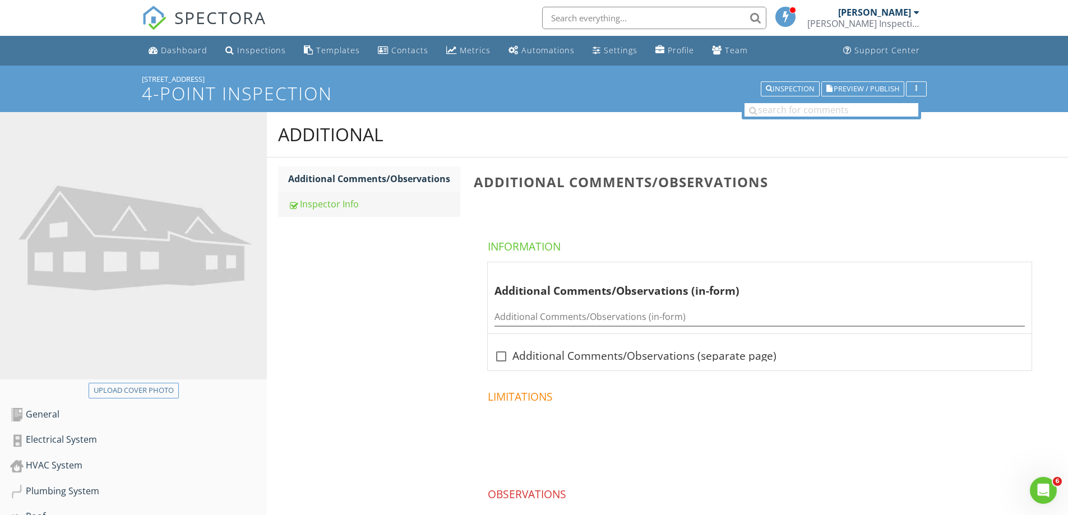
click at [335, 204] on div "Inspector Info" at bounding box center [374, 203] width 172 height 13
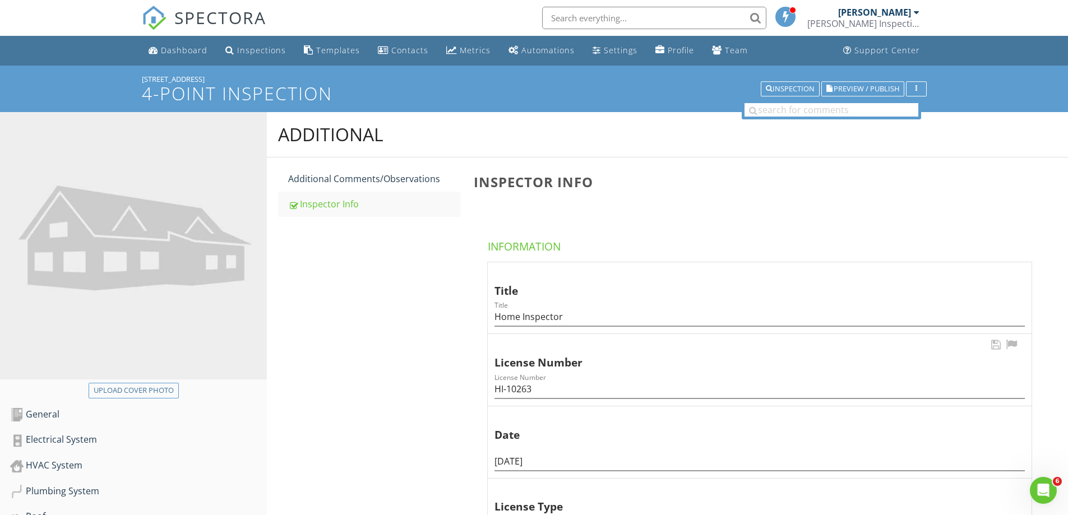
scroll to position [224, 0]
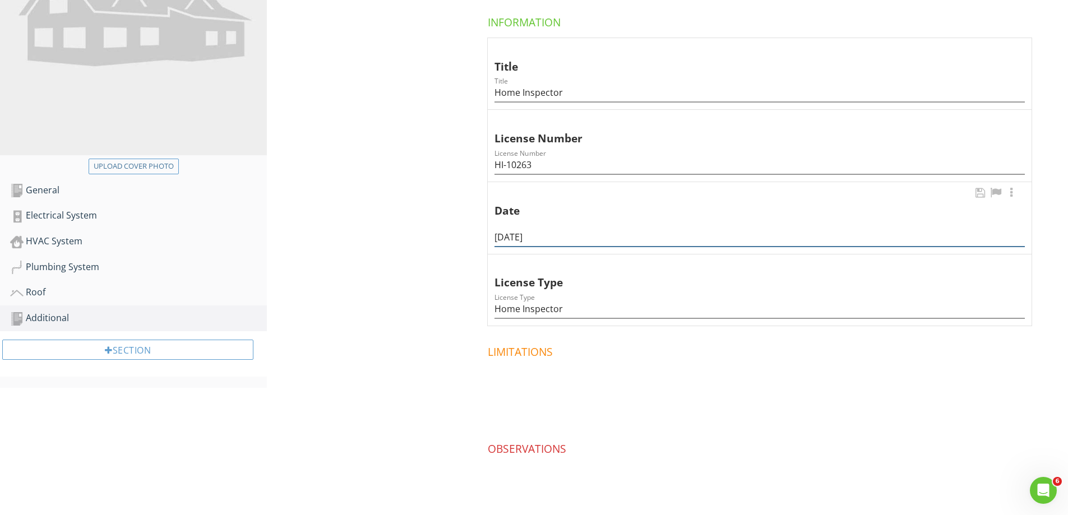
click at [517, 234] on input "08/28/2025" at bounding box center [760, 237] width 531 height 19
click at [443, 302] on div "Additional Additional Comments/Observations Inspector Info Inspector Info Infor…" at bounding box center [667, 218] width 801 height 661
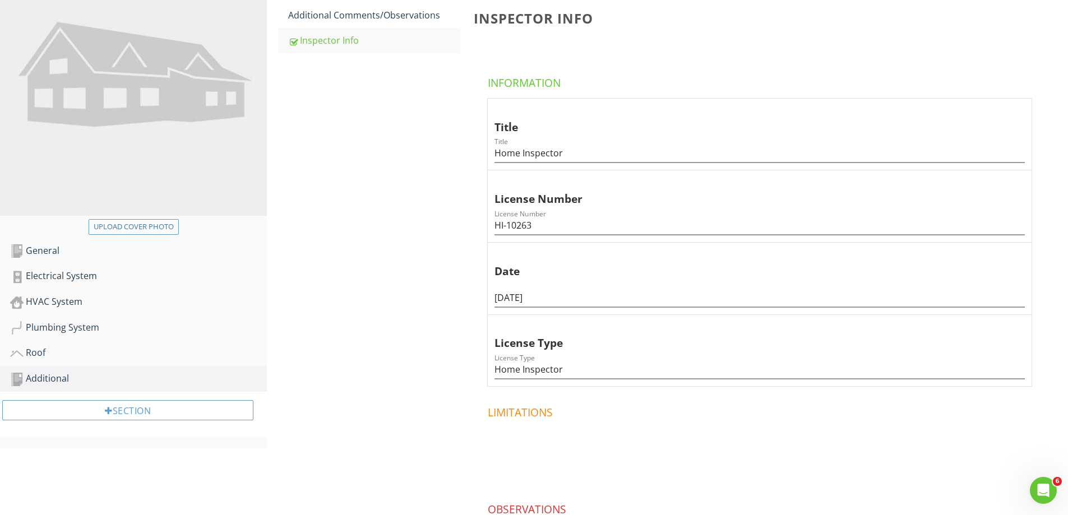
scroll to position [168, 0]
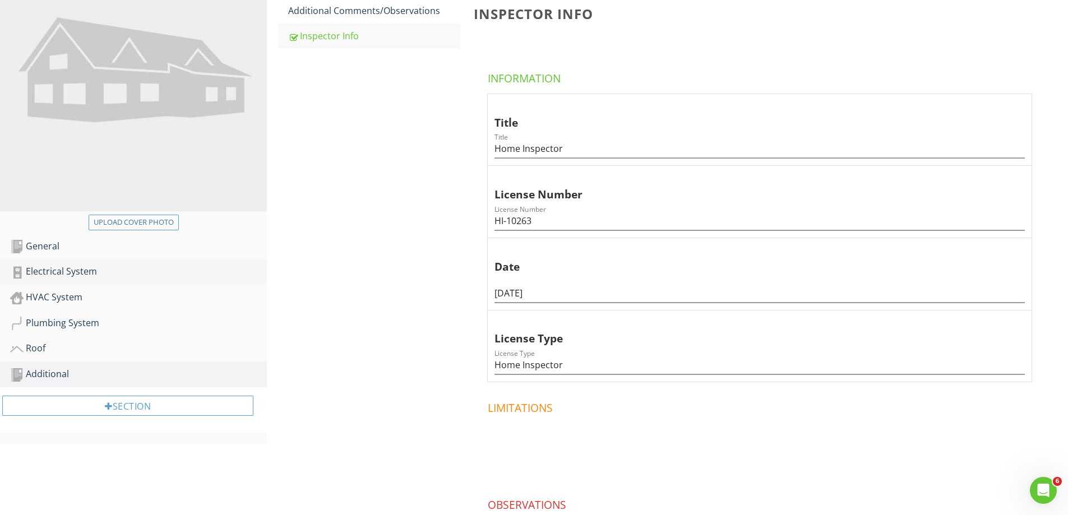
click at [133, 272] on div "Electrical System" at bounding box center [138, 272] width 257 height 15
